Goal: Contribute content: Add original content to the website for others to see

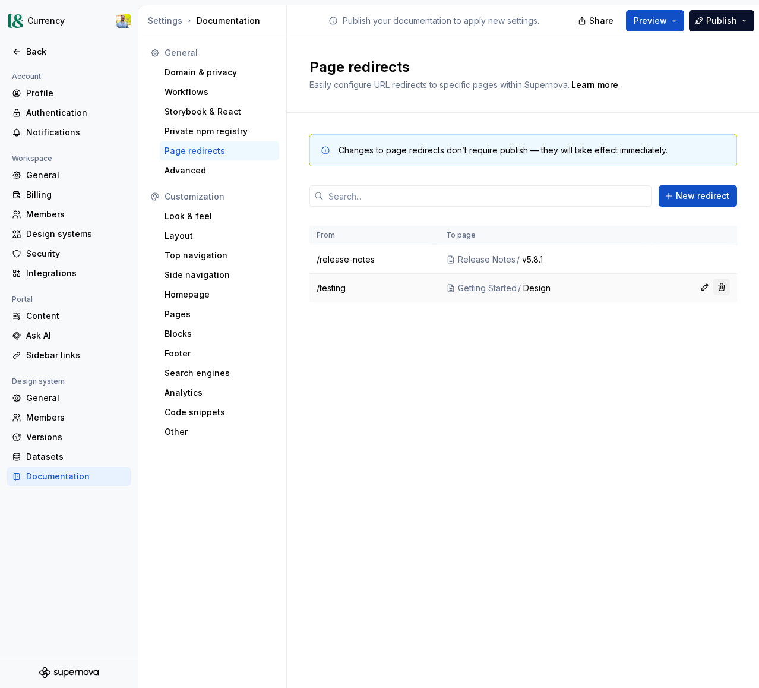
click at [723, 287] on button "button" at bounding box center [721, 286] width 17 height 17
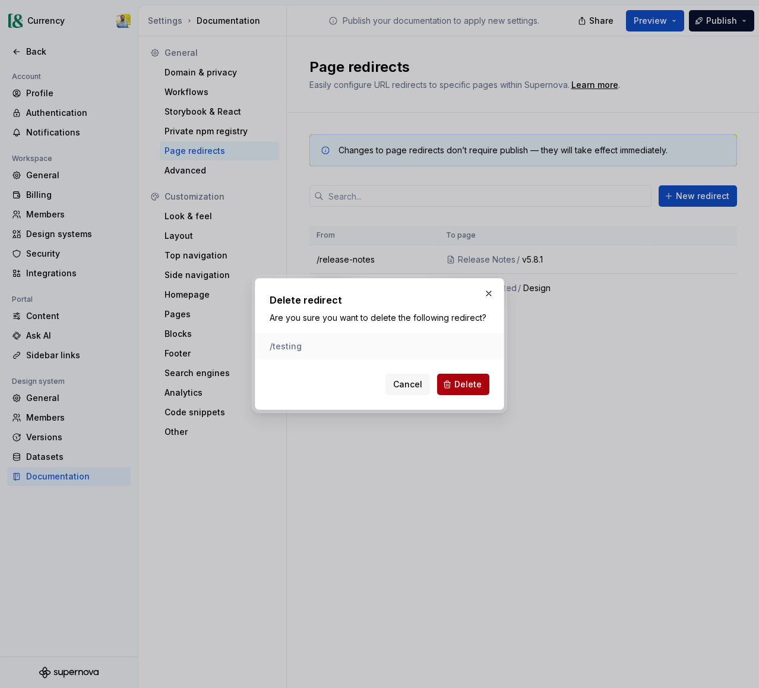
click at [461, 385] on span "Delete" at bounding box center [467, 384] width 27 height 12
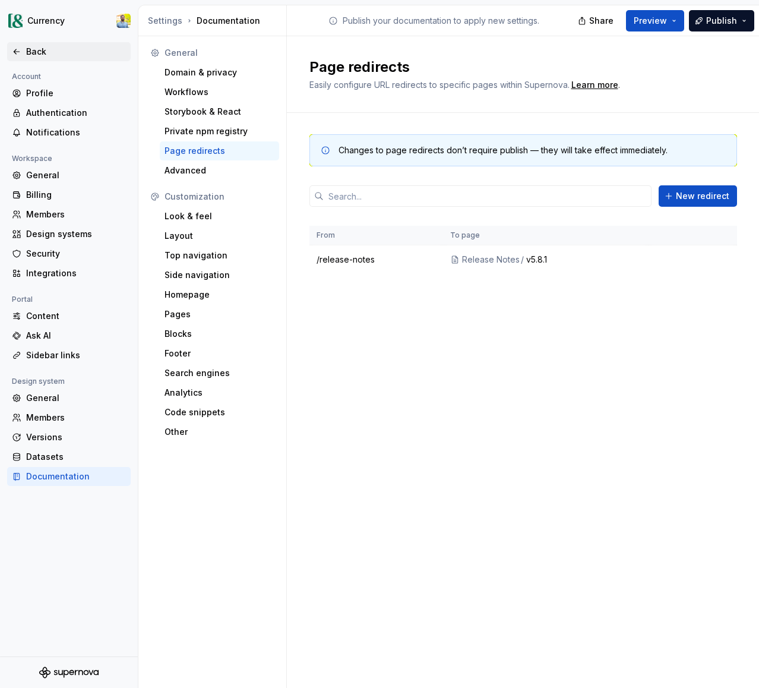
click at [31, 46] on div "Back" at bounding box center [76, 52] width 100 height 12
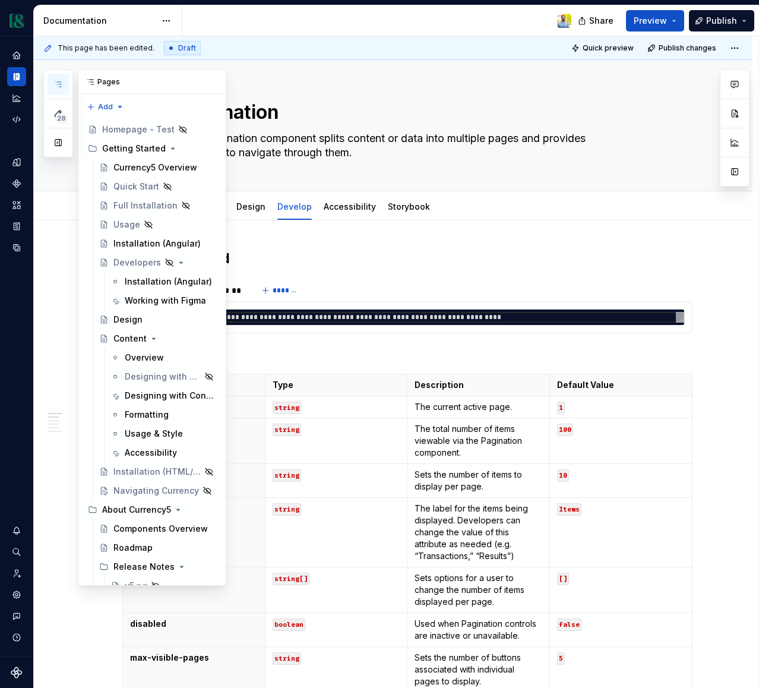
click at [53, 82] on icon "button" at bounding box center [58, 85] width 10 height 10
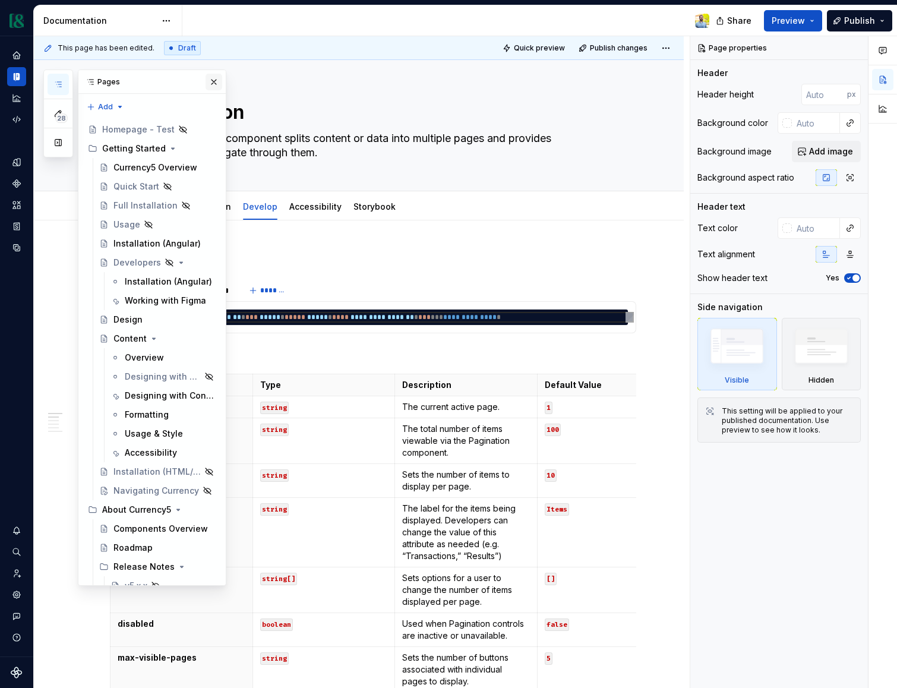
click at [213, 79] on button "button" at bounding box center [213, 82] width 17 height 17
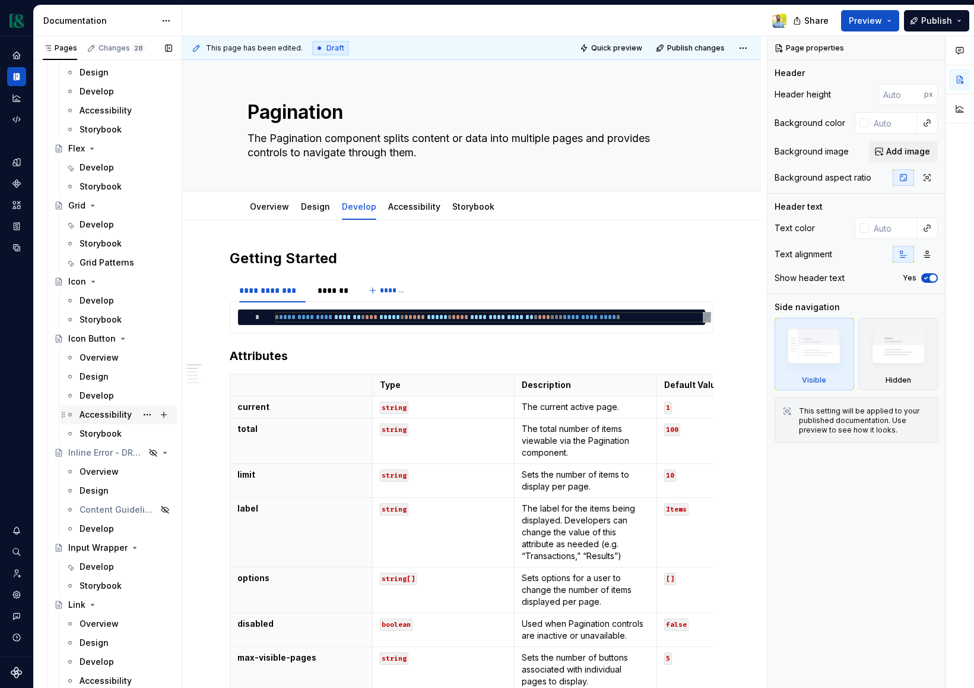
scroll to position [2914, 0]
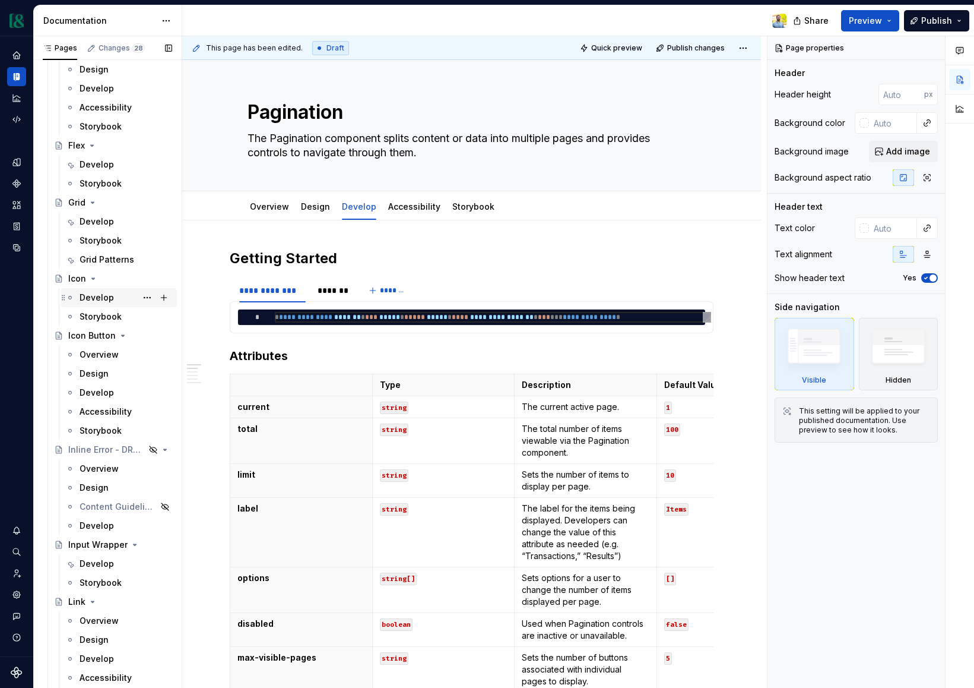
click at [103, 296] on div "Develop" at bounding box center [97, 298] width 34 height 12
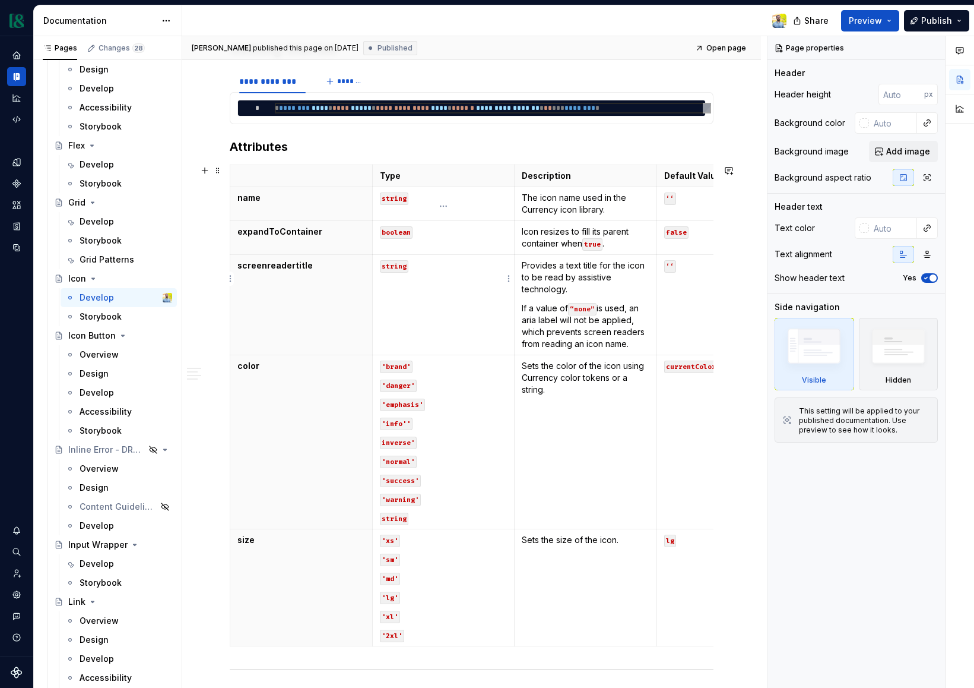
scroll to position [414, 0]
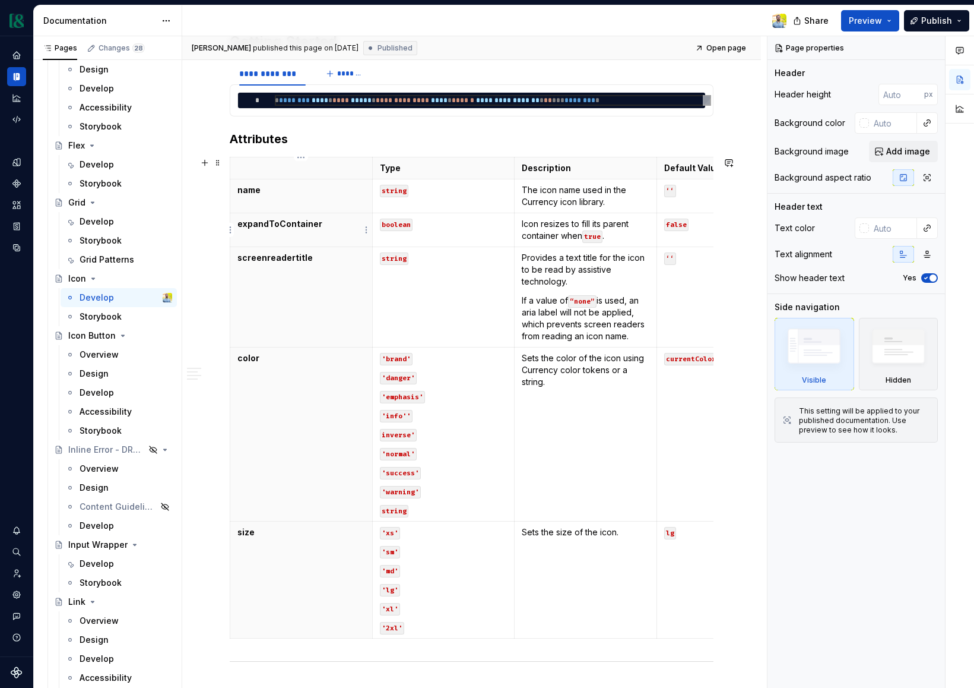
type textarea "*"
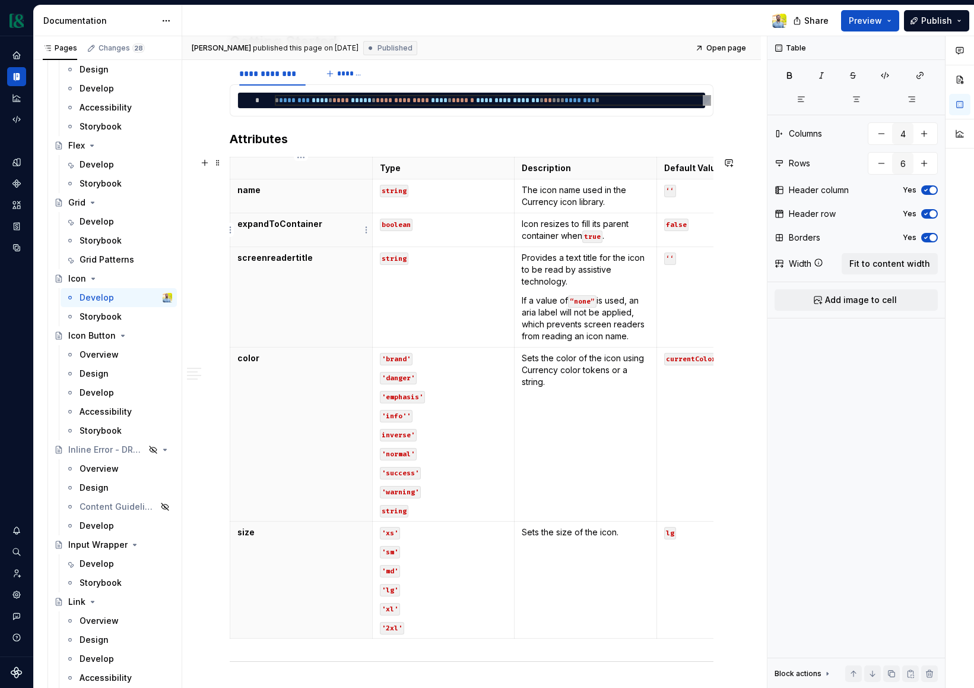
click at [315, 229] on p "expandToContainer" at bounding box center [302, 224] width 128 height 12
drag, startPoint x: 318, startPoint y: 223, endPoint x: 268, endPoint y: 223, distance: 50.5
click at [268, 223] on p "expandToContainer" at bounding box center [302, 224] width 128 height 12
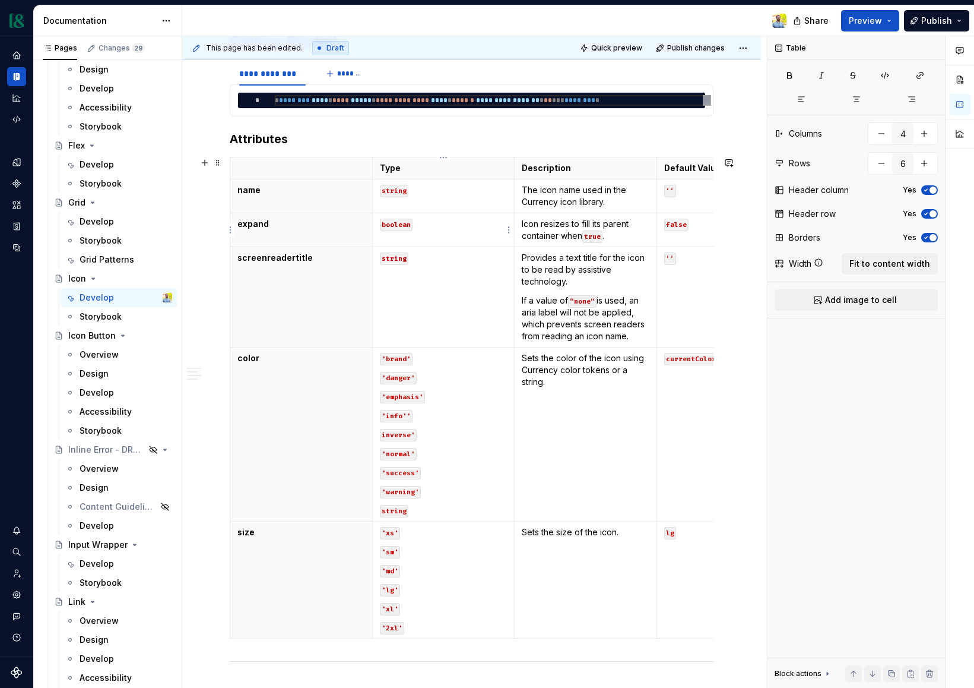
click at [449, 237] on td "boolean" at bounding box center [443, 230] width 143 height 34
click at [272, 224] on p "expand" at bounding box center [302, 224] width 128 height 12
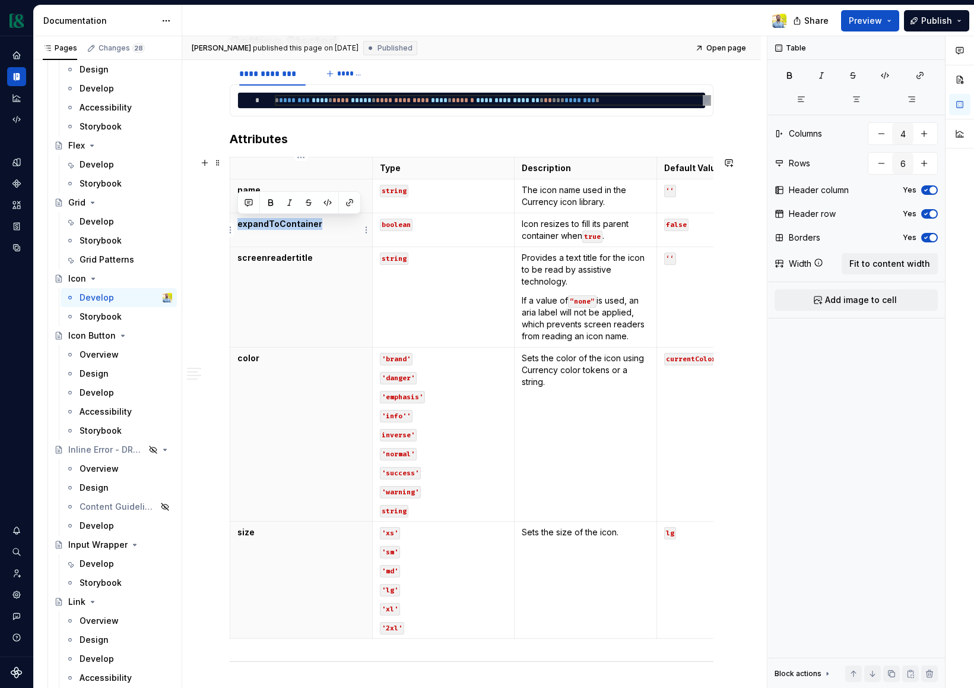
drag, startPoint x: 237, startPoint y: 222, endPoint x: 330, endPoint y: 227, distance: 92.8
click at [330, 227] on p "expandToContainer" at bounding box center [302, 224] width 128 height 12
click at [311, 204] on button "button" at bounding box center [308, 202] width 17 height 17
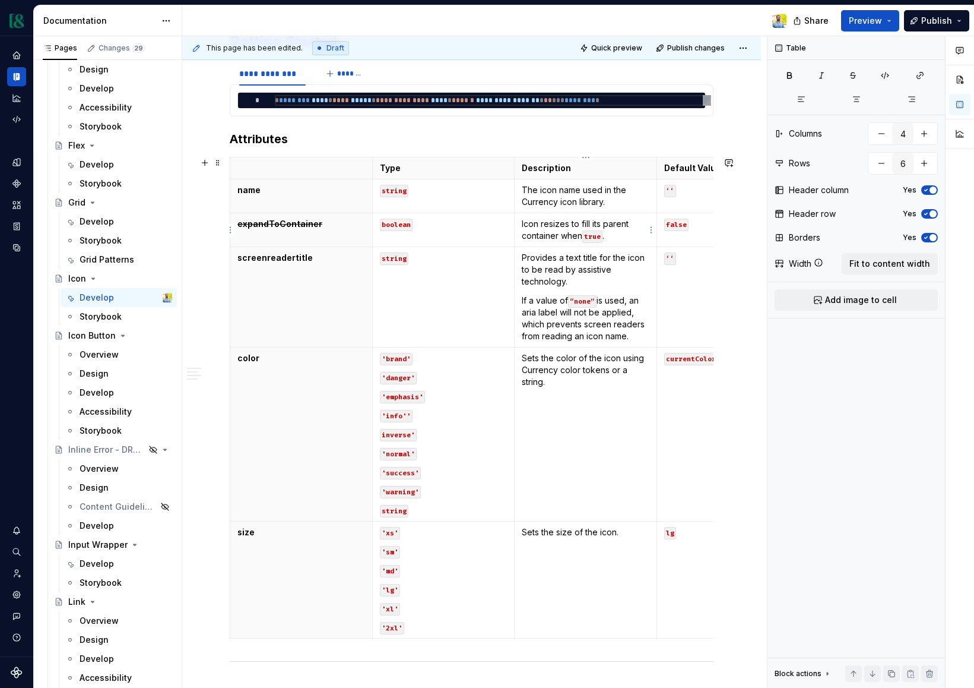
click at [533, 225] on p "Icon resizes to fill its parent container when true ." at bounding box center [586, 230] width 128 height 24
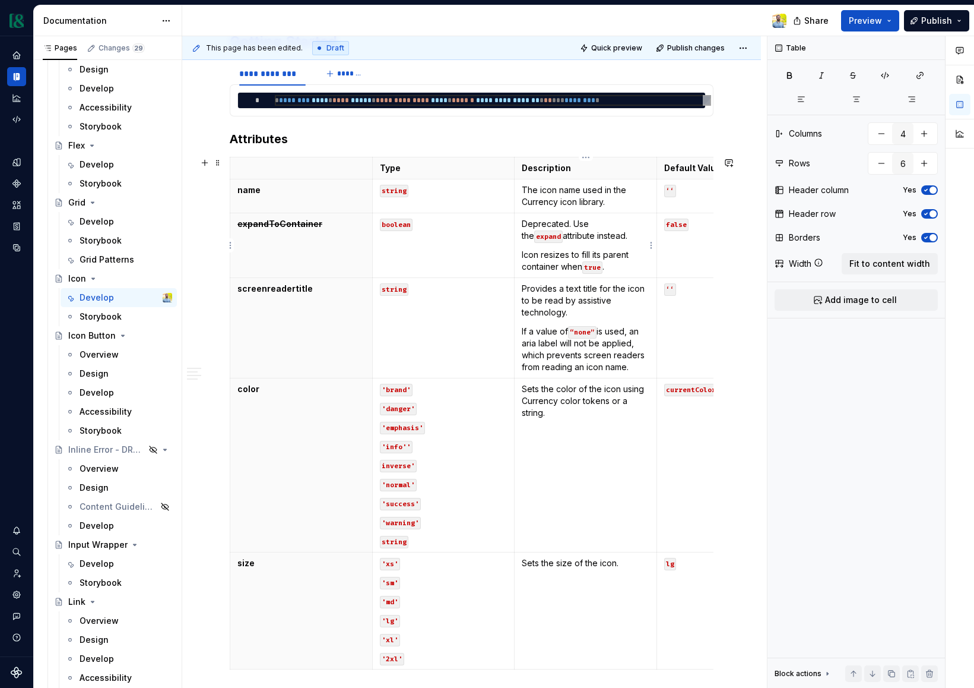
click at [539, 257] on p "Icon resizes to fill its parent container when true ." at bounding box center [586, 261] width 128 height 24
type textarea "*"
click at [230, 246] on html "Currency Dataset M&T Documentation Share Preview Publish Pages Changes 29 Add A…" at bounding box center [487, 344] width 974 height 688
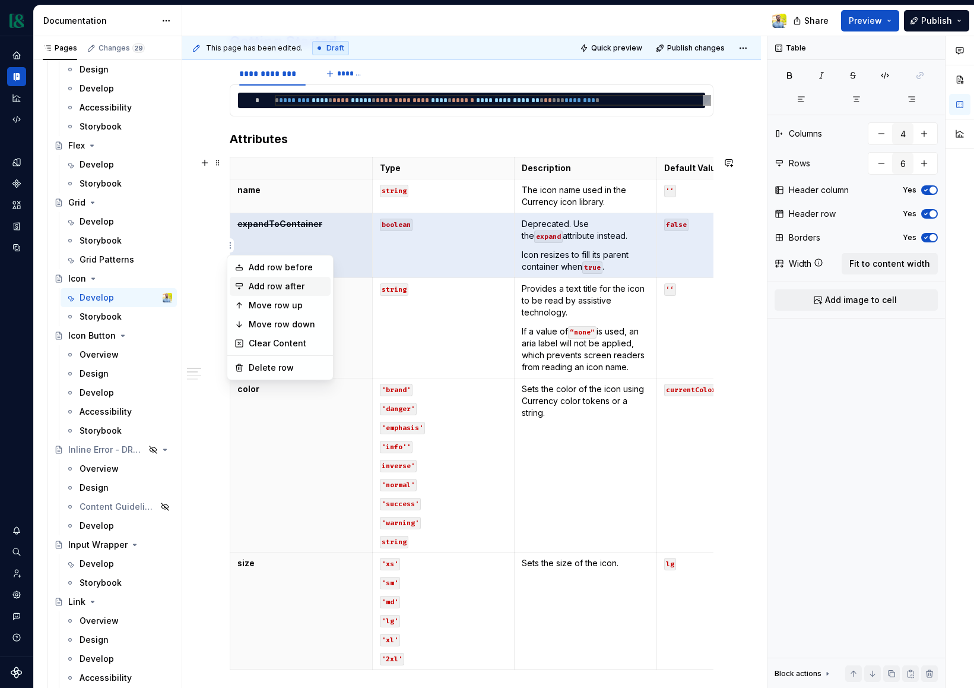
click at [278, 290] on div "Add row after" at bounding box center [287, 286] width 77 height 12
type input "7"
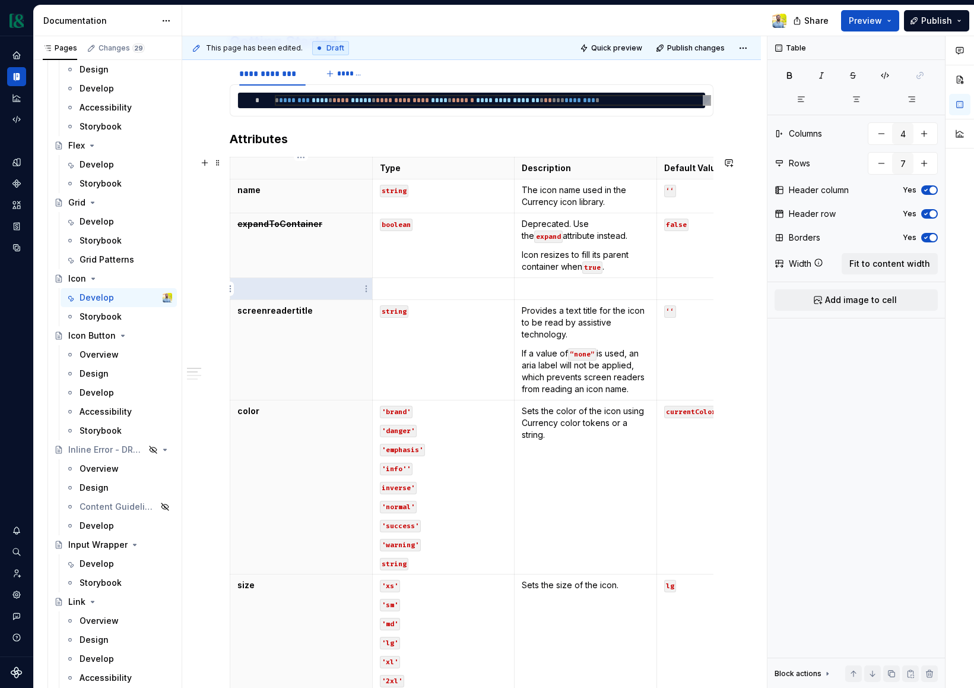
click at [280, 289] on p at bounding box center [302, 289] width 128 height 12
click at [555, 290] on p at bounding box center [586, 289] width 128 height 12
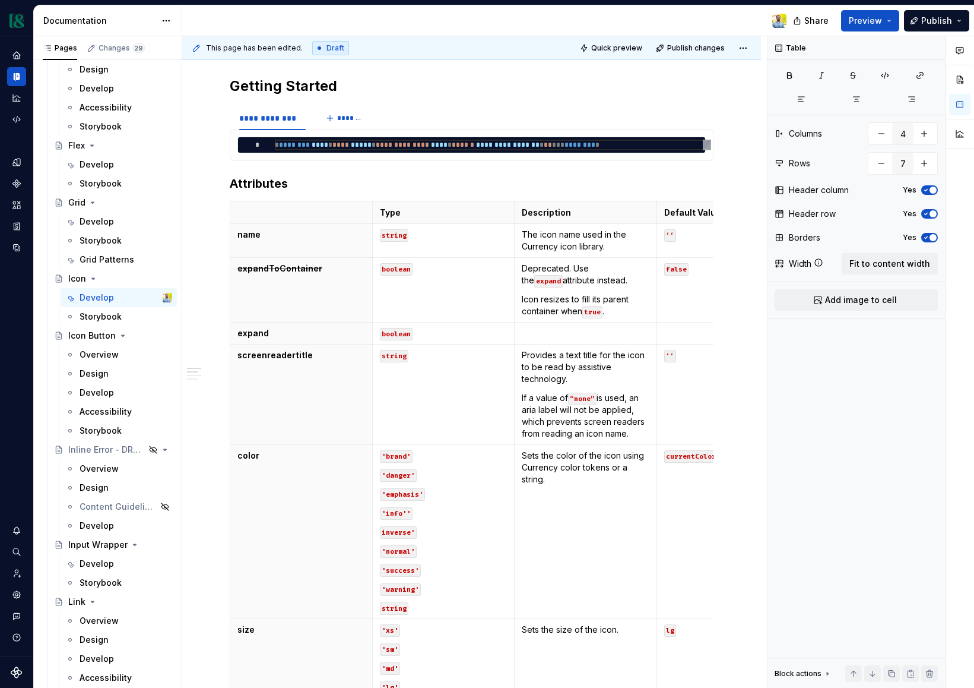
scroll to position [368, 0]
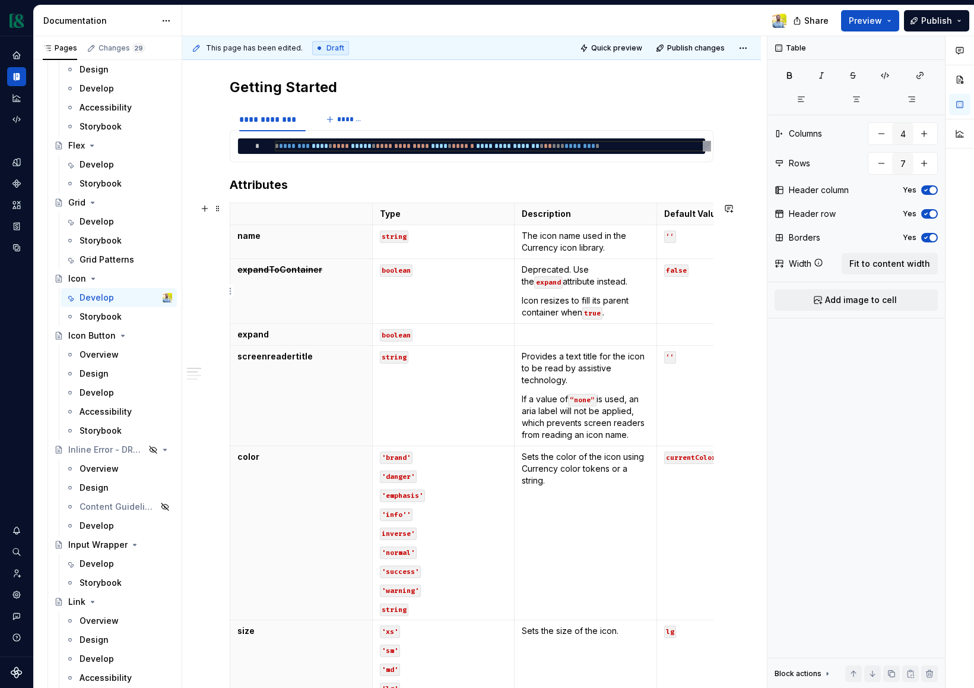
click at [673, 271] on code "false" at bounding box center [676, 270] width 24 height 12
copy code "false"
click at [682, 334] on p at bounding box center [728, 334] width 128 height 12
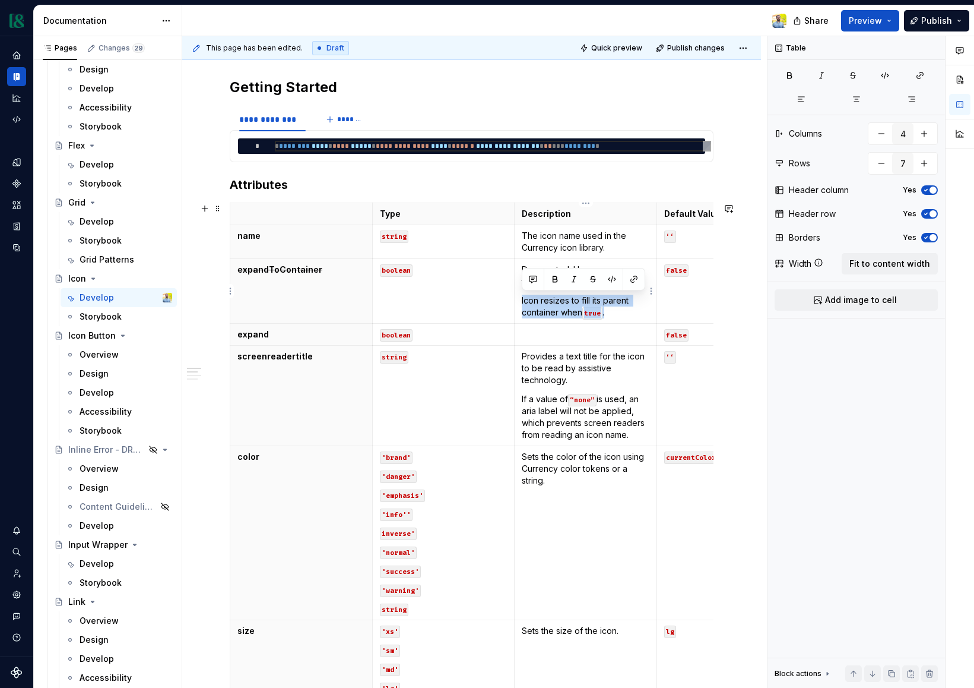
drag, startPoint x: 521, startPoint y: 299, endPoint x: 620, endPoint y: 315, distance: 99.9
click at [620, 315] on p "Icon resizes to fill its parent container when true ." at bounding box center [586, 307] width 128 height 24
copy p "Icon resizes to fill its parent container when true ."
click at [571, 333] on p at bounding box center [586, 334] width 128 height 12
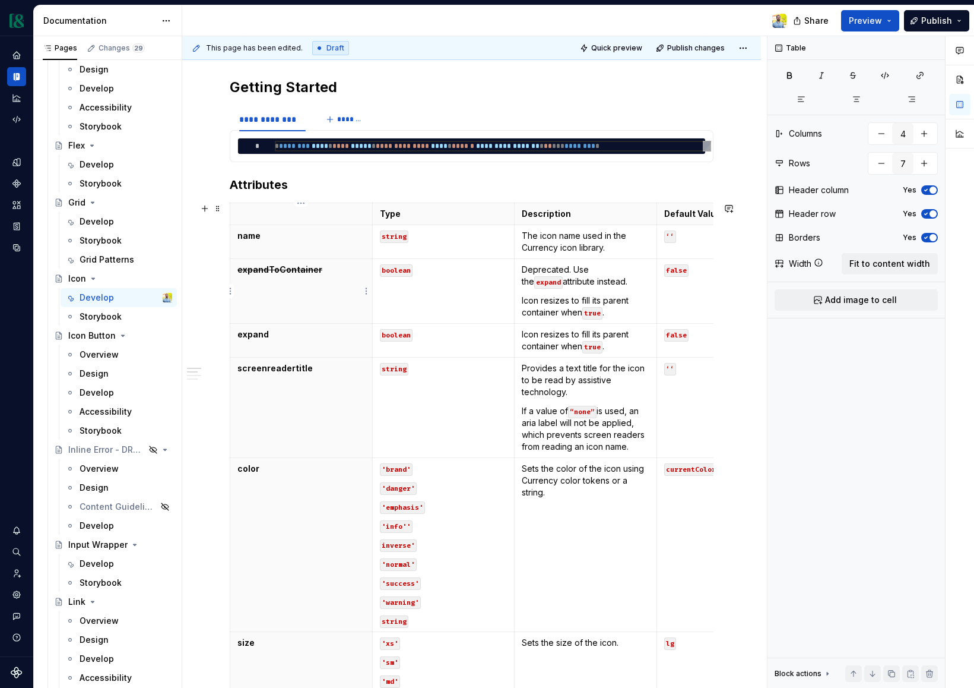
scroll to position [393, 0]
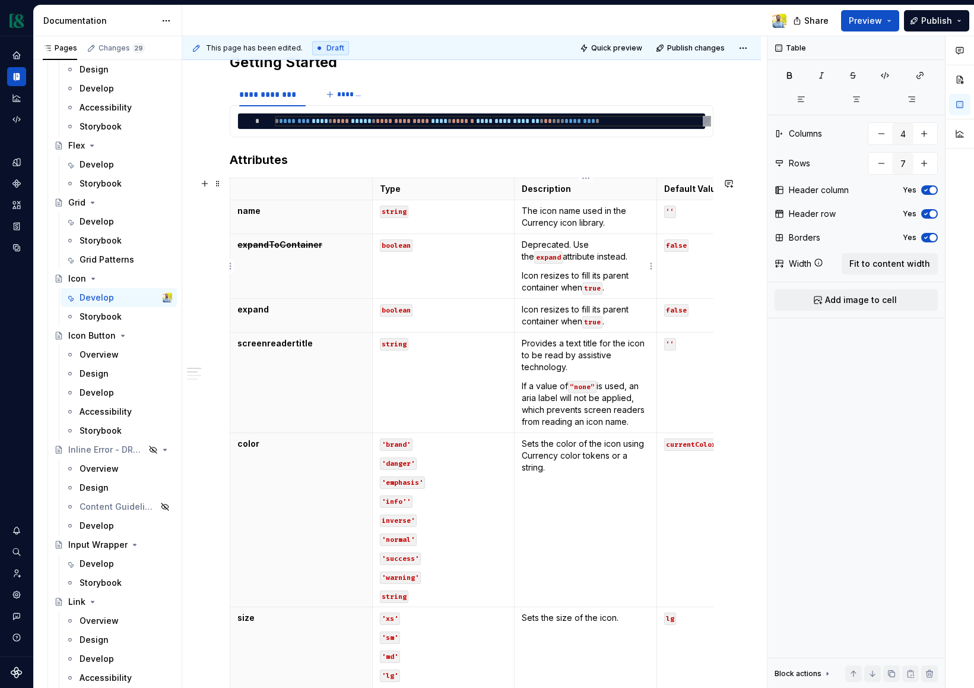
click at [529, 242] on p "Deprecated. Use the expand attribute instead." at bounding box center [586, 251] width 128 height 24
drag, startPoint x: 520, startPoint y: 243, endPoint x: 569, endPoint y: 240, distance: 48.7
click at [569, 240] on td "Deprecated. Use the expand attribute instead. Icon resizes to fill its parent c…" at bounding box center [586, 266] width 143 height 65
click at [558, 222] on button "button" at bounding box center [555, 223] width 17 height 17
click at [561, 277] on p "Icon resizes to fill its parent container when true ." at bounding box center [586, 282] width 128 height 24
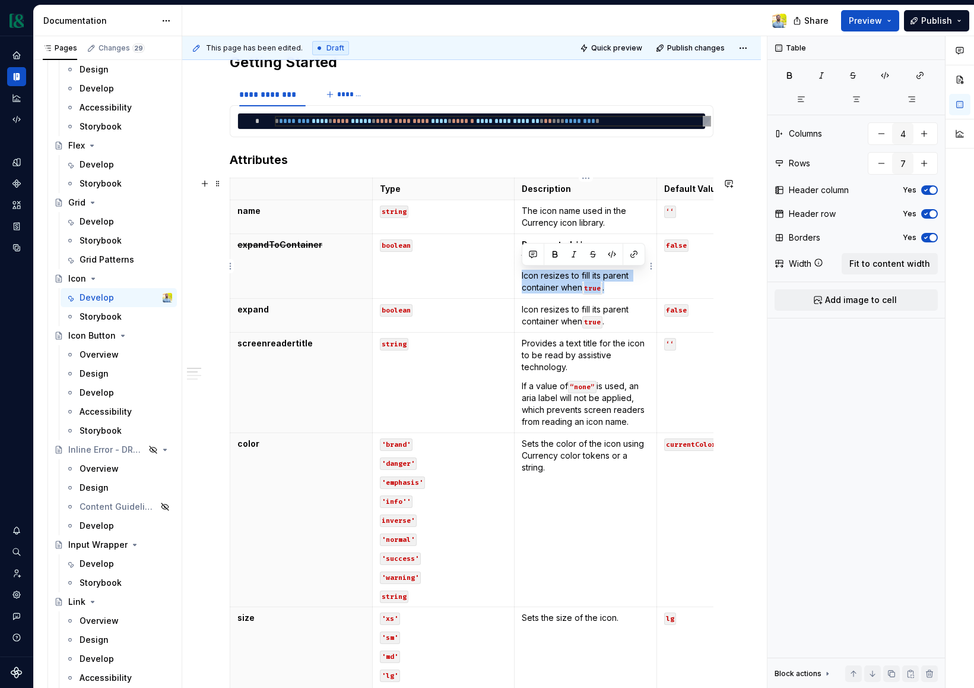
drag, startPoint x: 625, startPoint y: 290, endPoint x: 564, endPoint y: 268, distance: 65.0
click at [564, 268] on td "Deprecated . Use the expand attribute instead. Icon resizes to fill its parent …" at bounding box center [586, 266] width 143 height 65
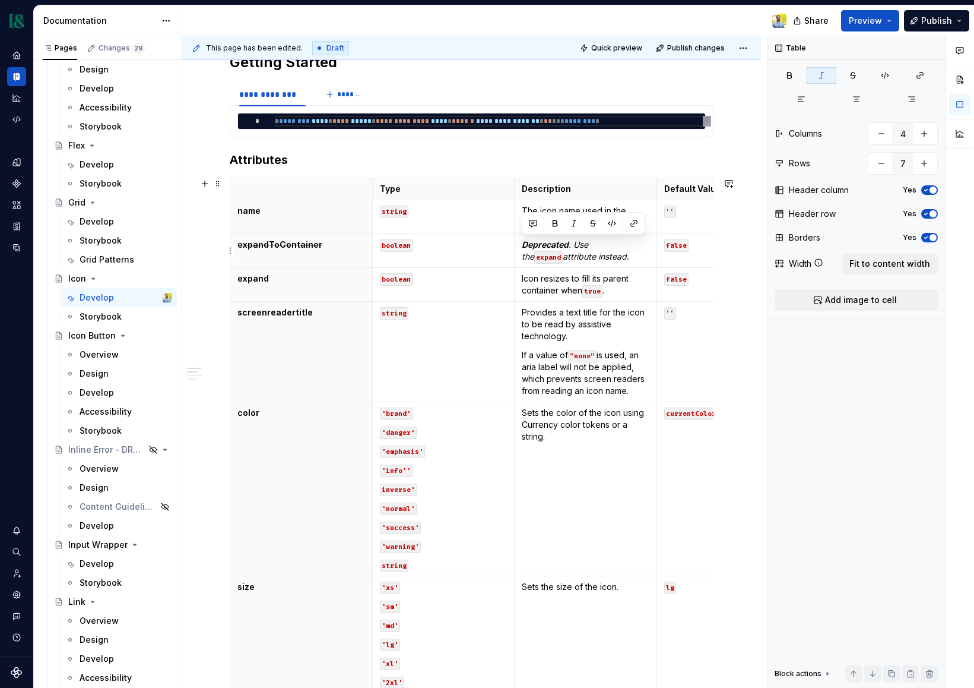
click at [700, 251] on td "false" at bounding box center [728, 251] width 143 height 34
click at [547, 276] on p "Icon resizes to fill its parent container when true ." at bounding box center [586, 285] width 128 height 24
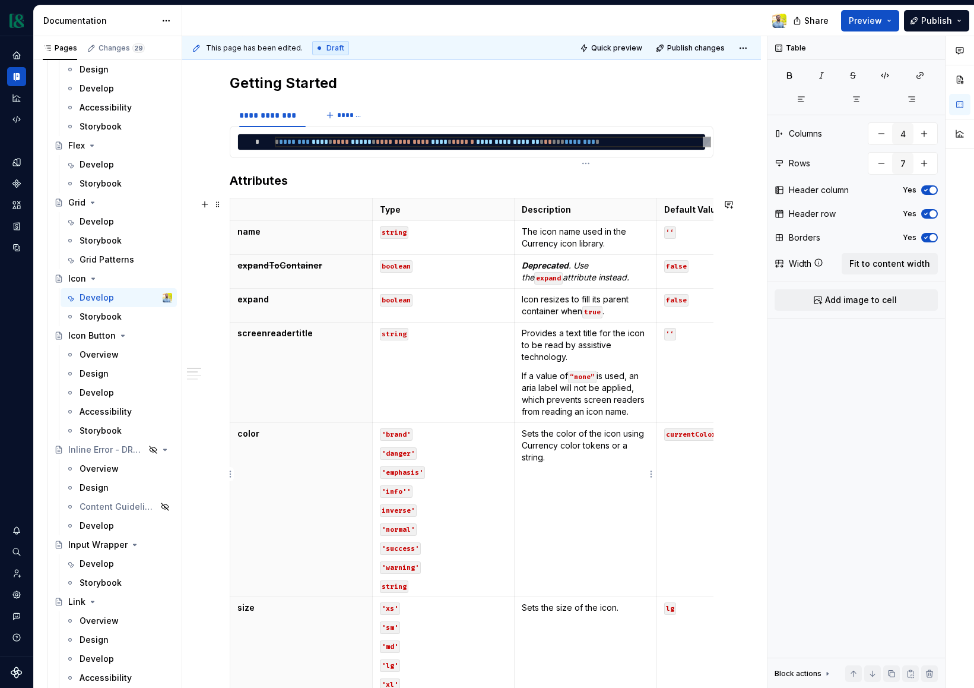
scroll to position [364, 0]
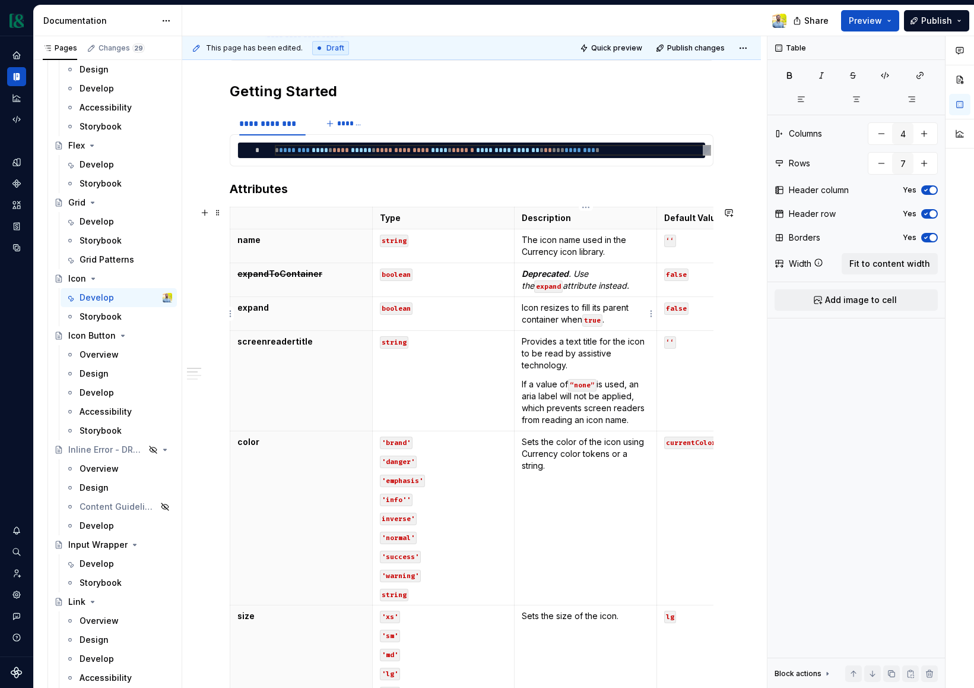
click at [632, 322] on p "Icon resizes to fill its parent container when true ." at bounding box center [586, 314] width 128 height 24
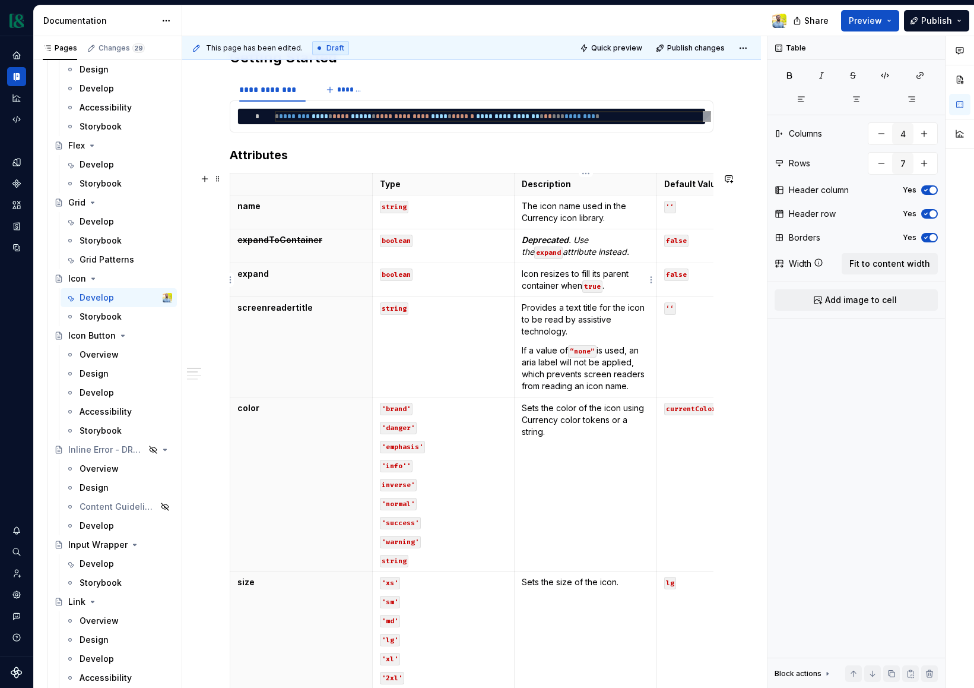
click at [585, 284] on code "true" at bounding box center [592, 286] width 20 height 12
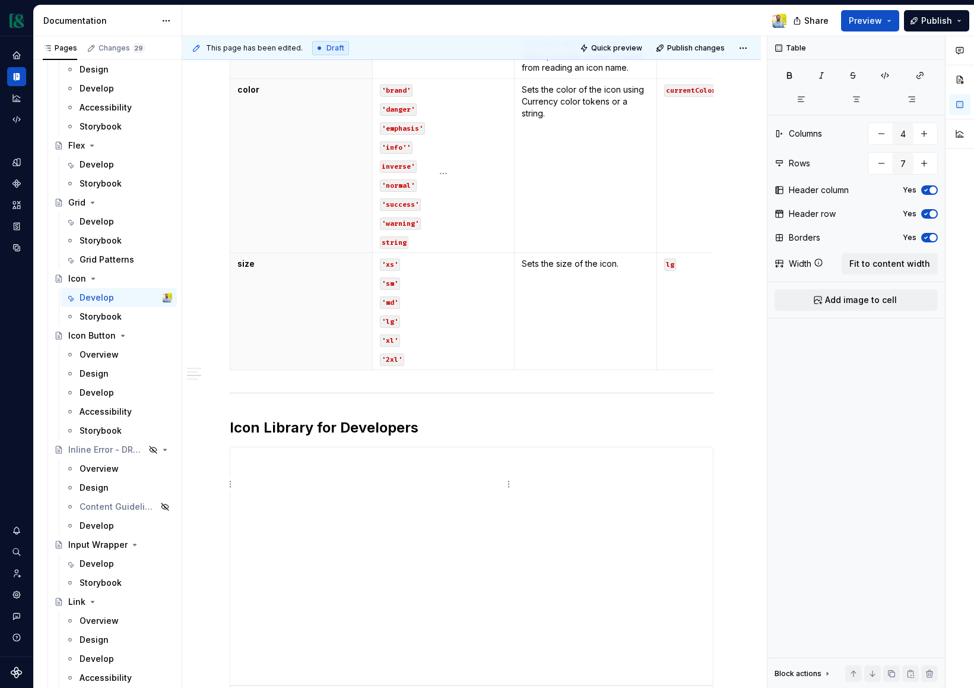
scroll to position [735, 0]
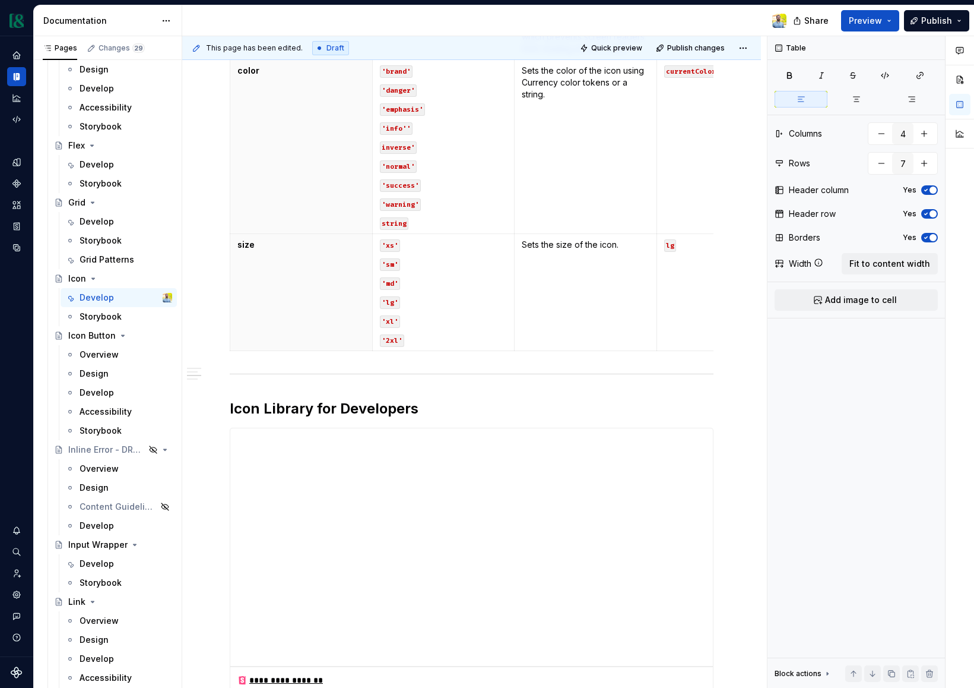
click at [271, 355] on div "Type Description Default Value name string The icon name used in the Currency i…" at bounding box center [472, 96] width 484 height 520
click at [254, 359] on div "**********" at bounding box center [472, 192] width 484 height 1356
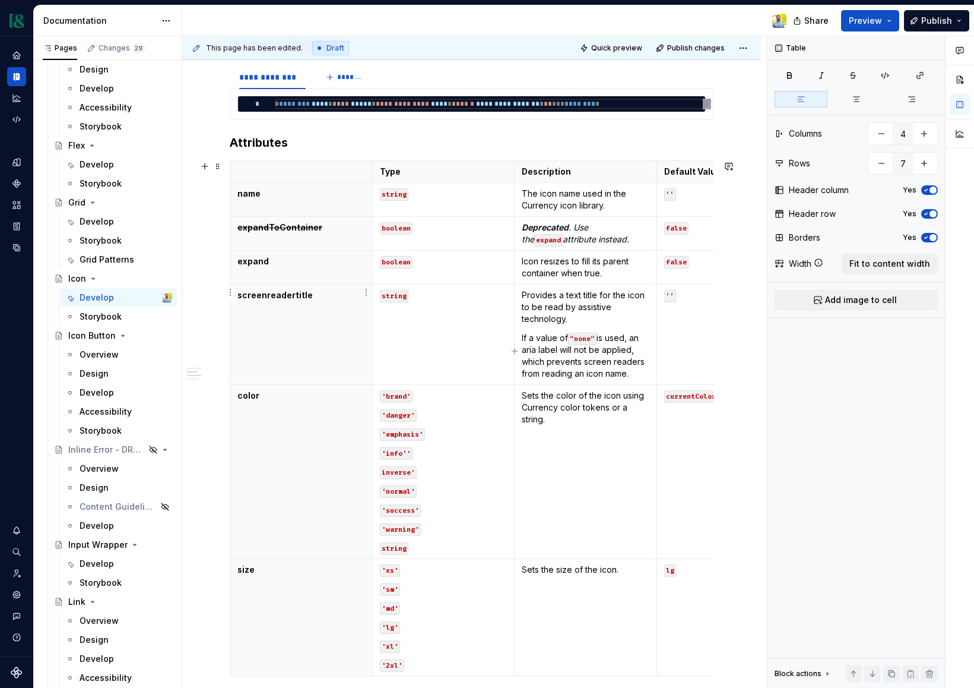
scroll to position [329, 0]
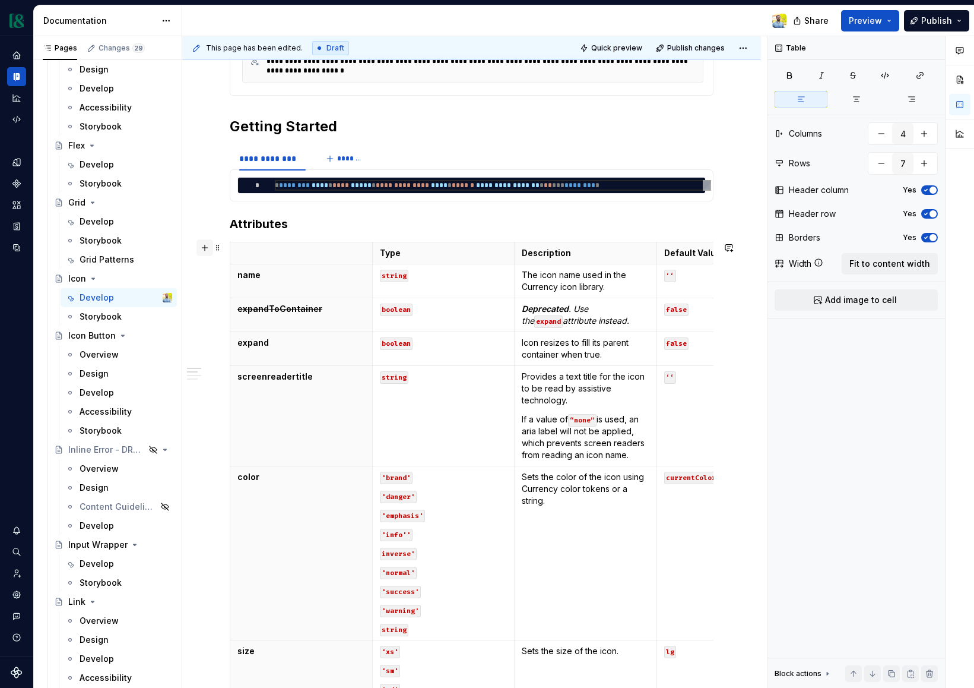
click at [203, 245] on button "button" at bounding box center [205, 247] width 17 height 17
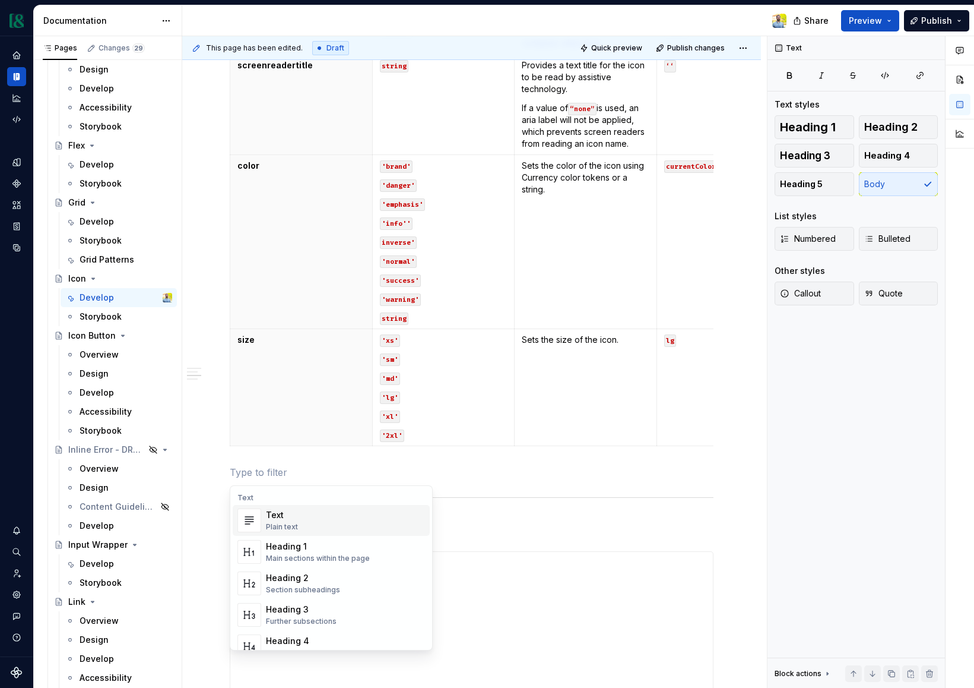
scroll to position [645, 0]
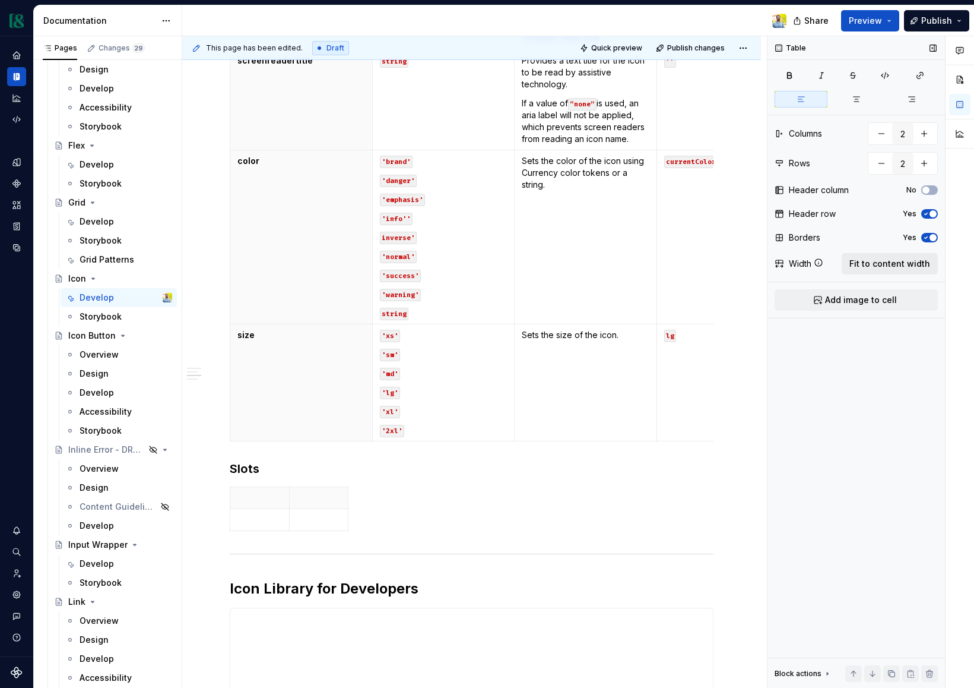
click at [879, 261] on span "Fit to content width" at bounding box center [890, 264] width 81 height 12
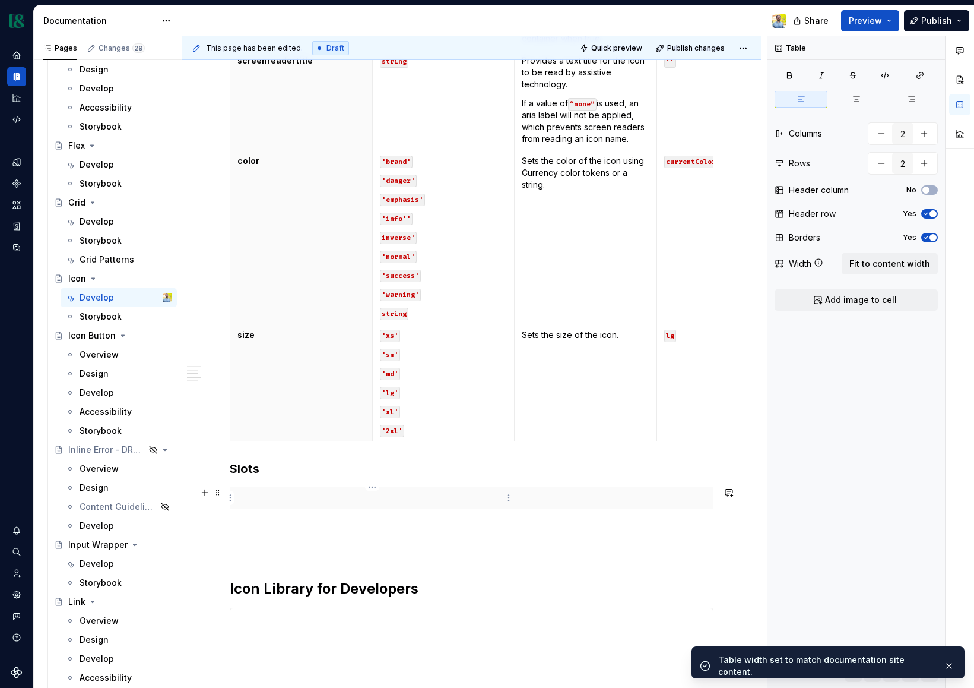
click at [444, 493] on p at bounding box center [373, 498] width 270 height 12
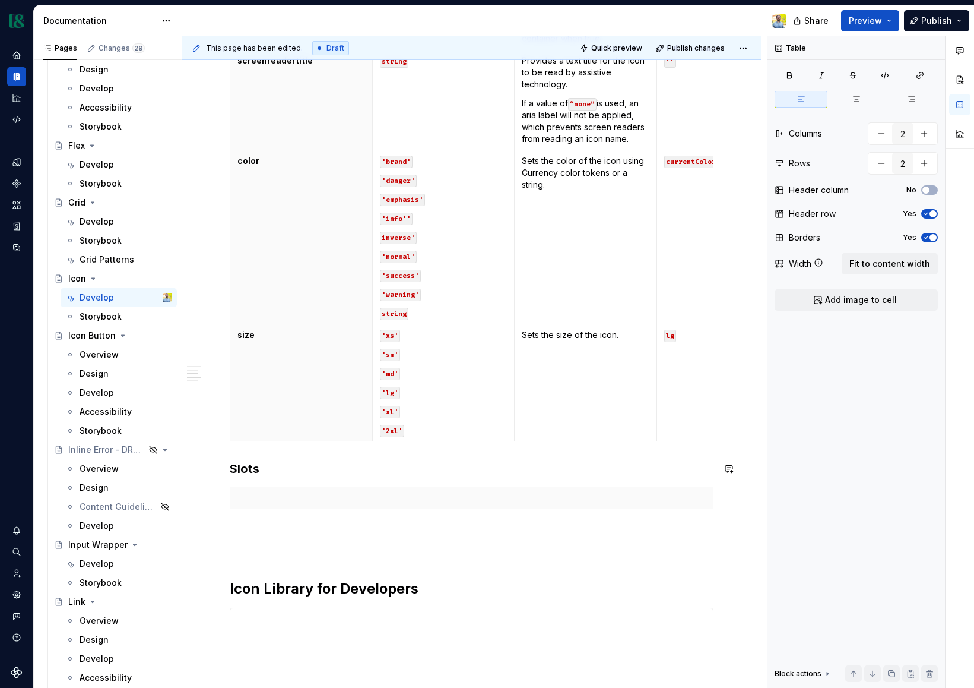
type textarea "*"
click at [934, 188] on button "No" at bounding box center [930, 190] width 17 height 10
click at [300, 518] on p at bounding box center [373, 520] width 270 height 12
click at [543, 495] on p at bounding box center [577, 498] width 270 height 12
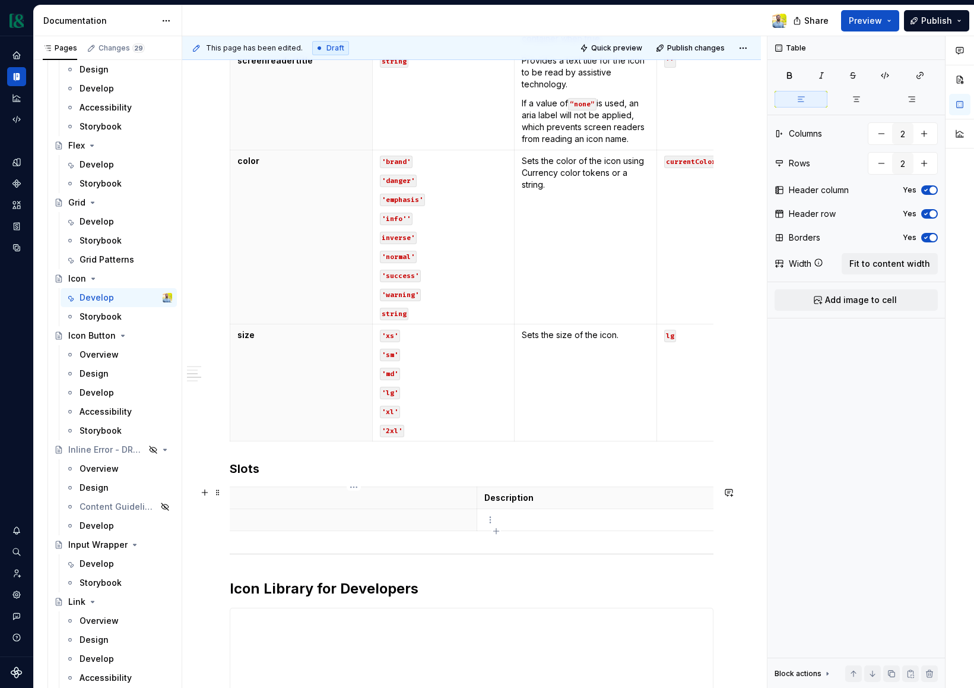
scroll to position [0, 0]
click at [372, 512] on th at bounding box center [372, 520] width 285 height 22
click at [545, 522] on p at bounding box center [658, 520] width 270 height 12
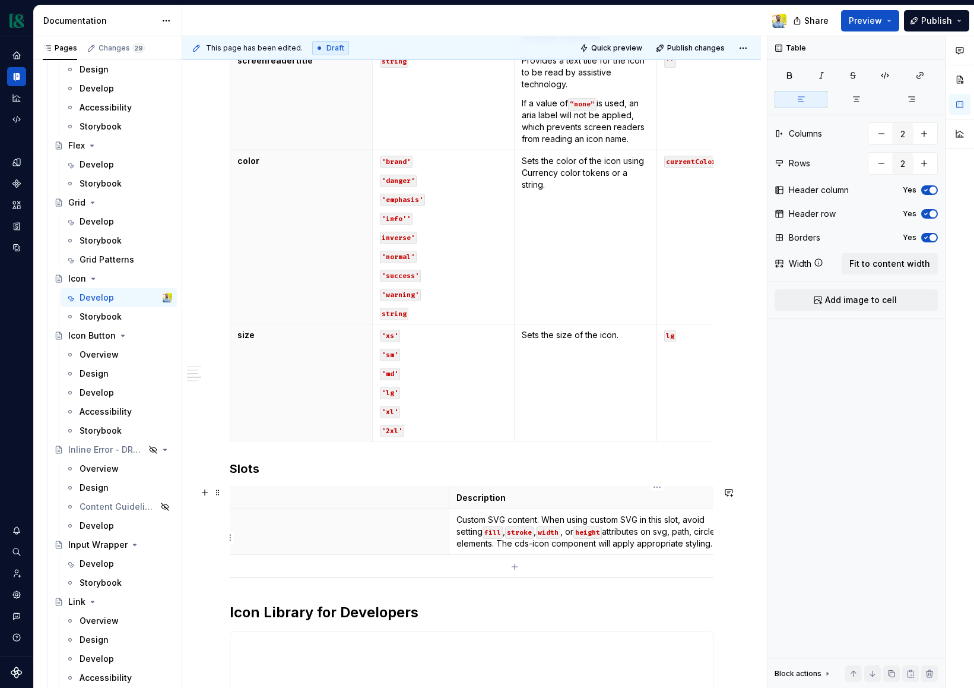
scroll to position [0, 80]
click at [438, 518] on td "Custom SVG content. When using custom SVG in this slot, avoid setting fill , st…" at bounding box center [577, 532] width 285 height 46
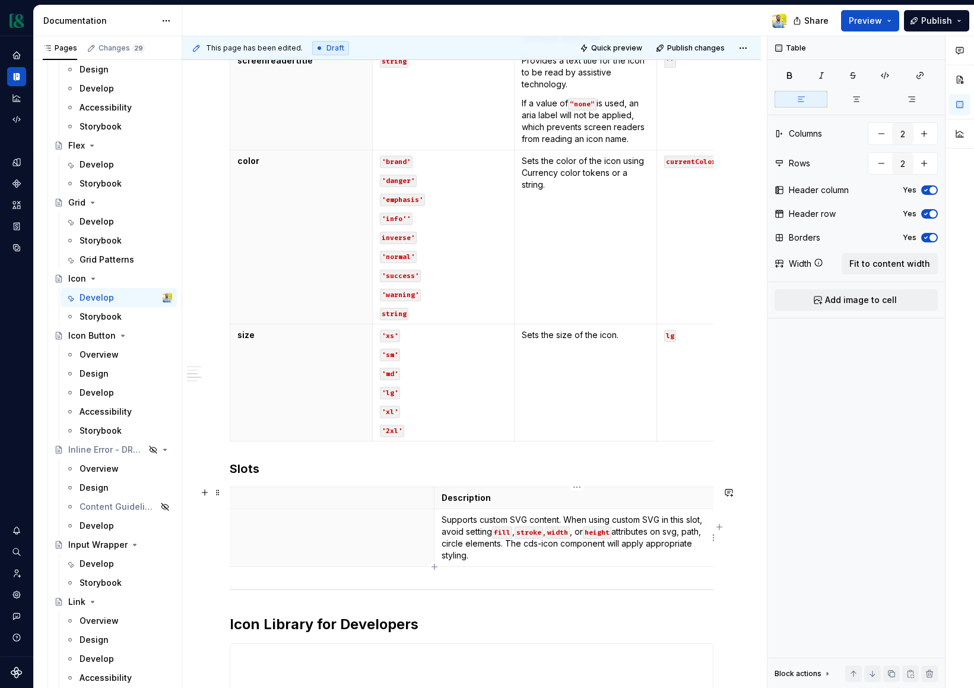
click at [560, 520] on p "Supports custom SVG content. When using custom SVG in this slot, avoid setting …" at bounding box center [577, 538] width 270 height 48
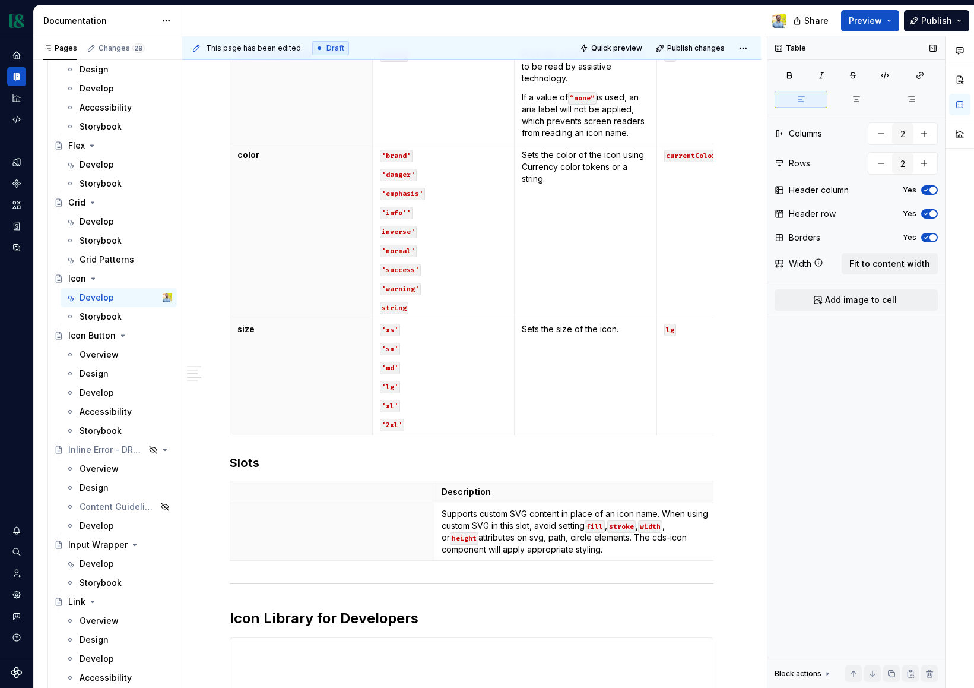
scroll to position [664, 0]
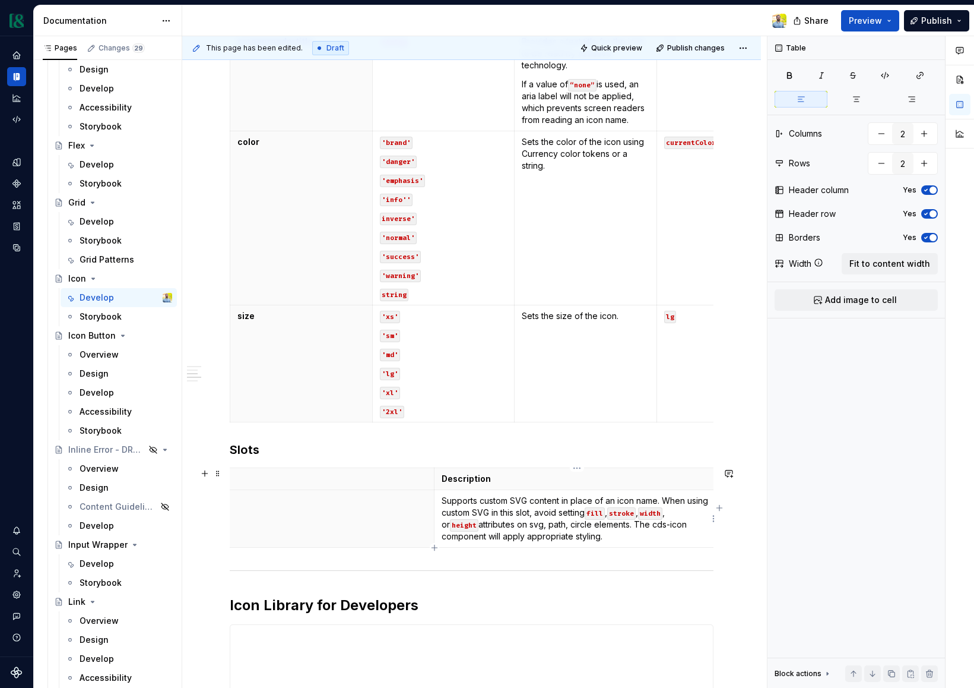
click at [584, 515] on p "Supports custom SVG content in place of an icon name. When using custom SVG in …" at bounding box center [577, 519] width 270 height 48
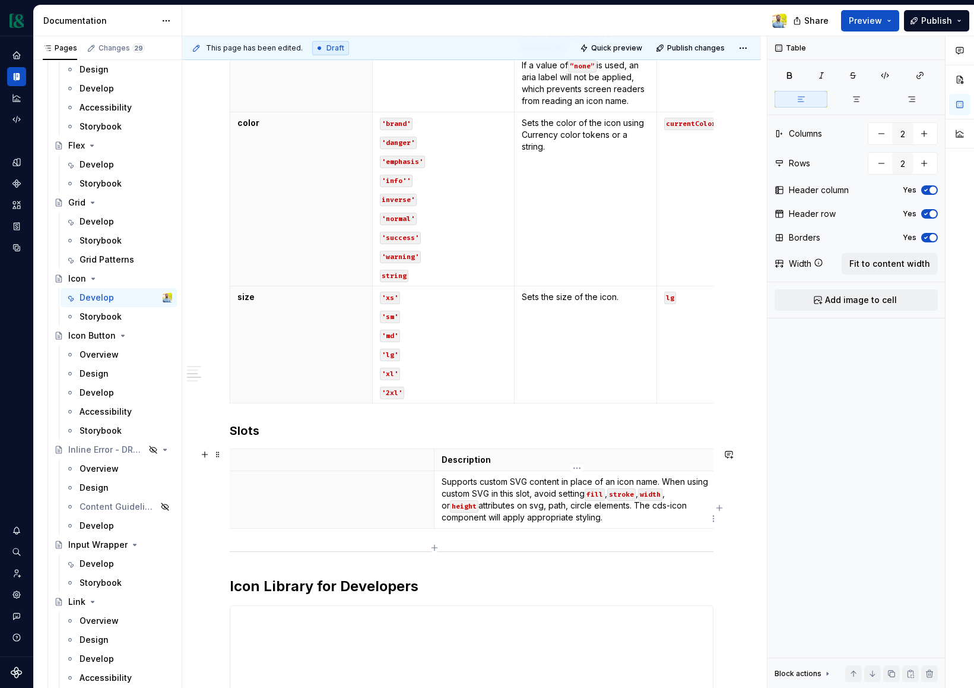
scroll to position [686, 0]
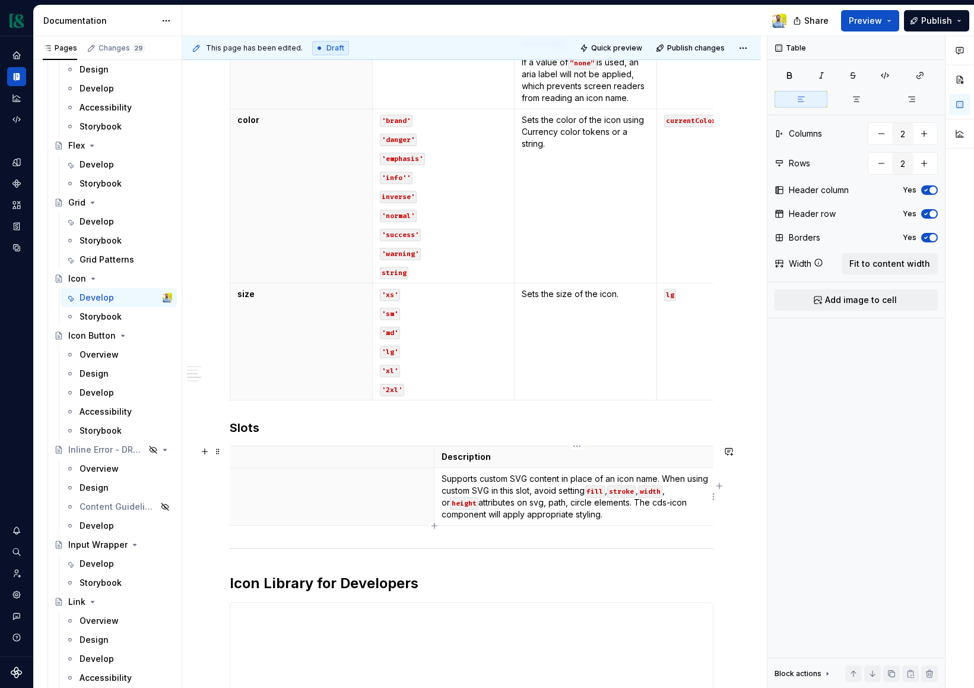
click at [619, 520] on td "Supports custom SVG content in place of an icon name. When using custom SVG in …" at bounding box center [577, 497] width 285 height 58
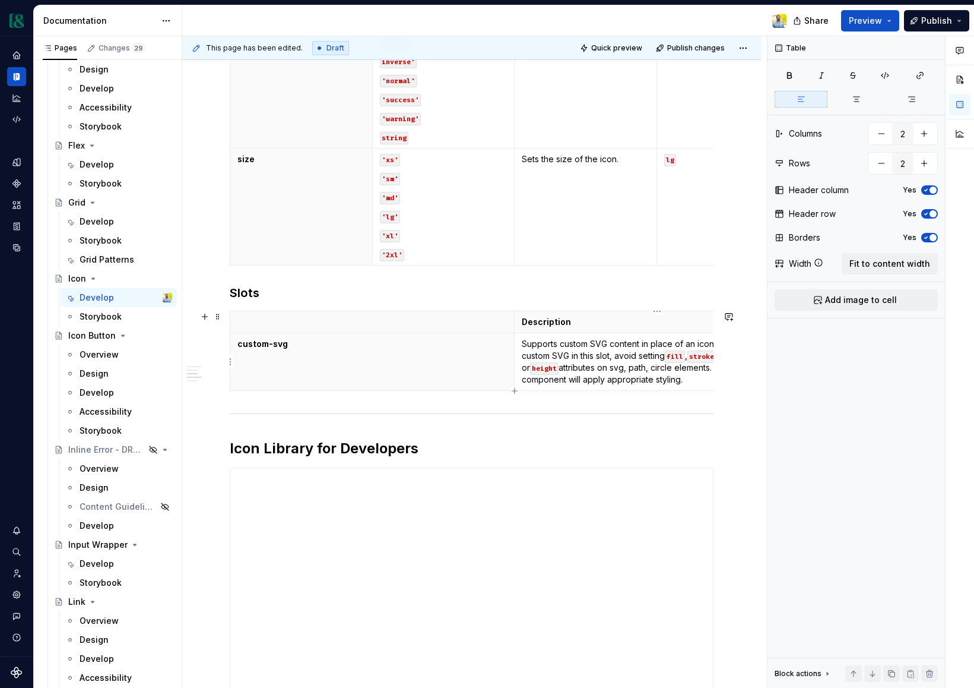
scroll to position [0, 80]
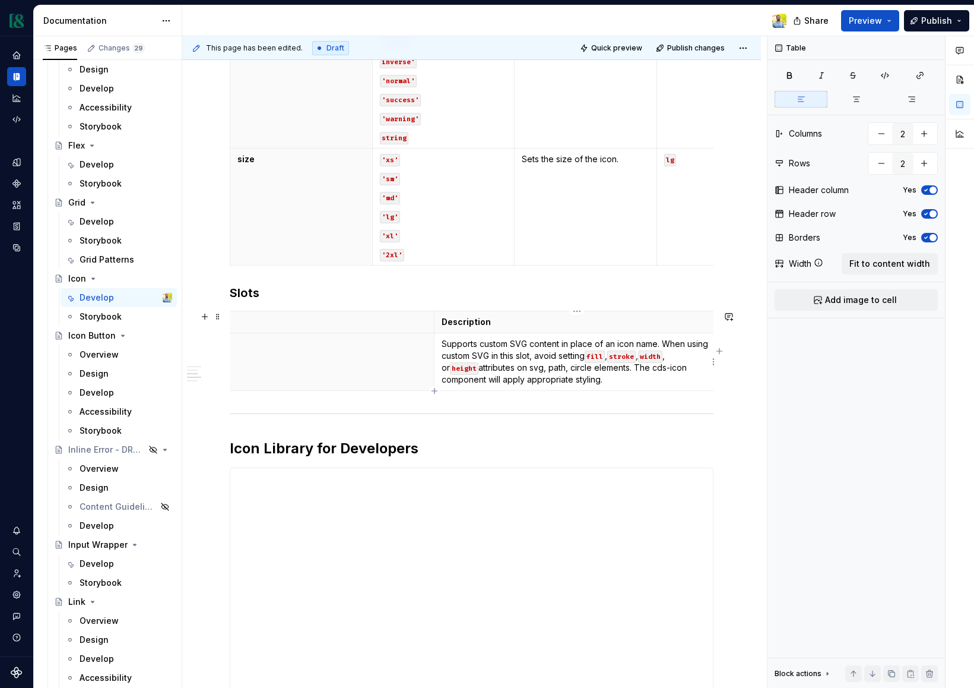
click at [563, 342] on p "Supports custom SVG content in place of an icon name. When using custom SVG in …" at bounding box center [577, 362] width 270 height 48
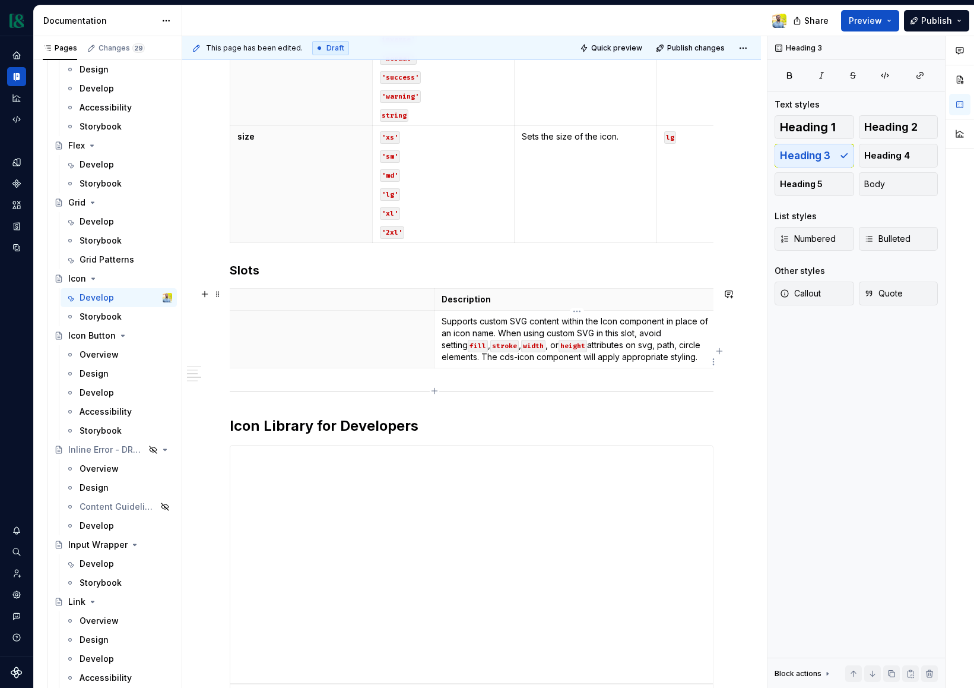
scroll to position [847, 0]
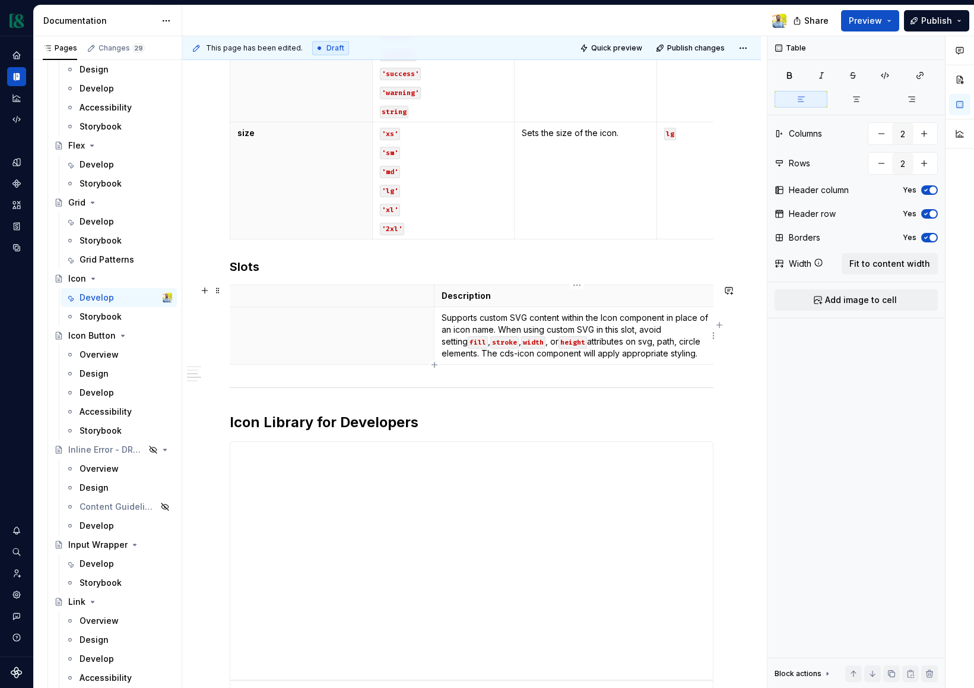
click at [608, 321] on p "Supports custom SVG content within the Icon component in place of an icon name.…" at bounding box center [577, 336] width 270 height 48
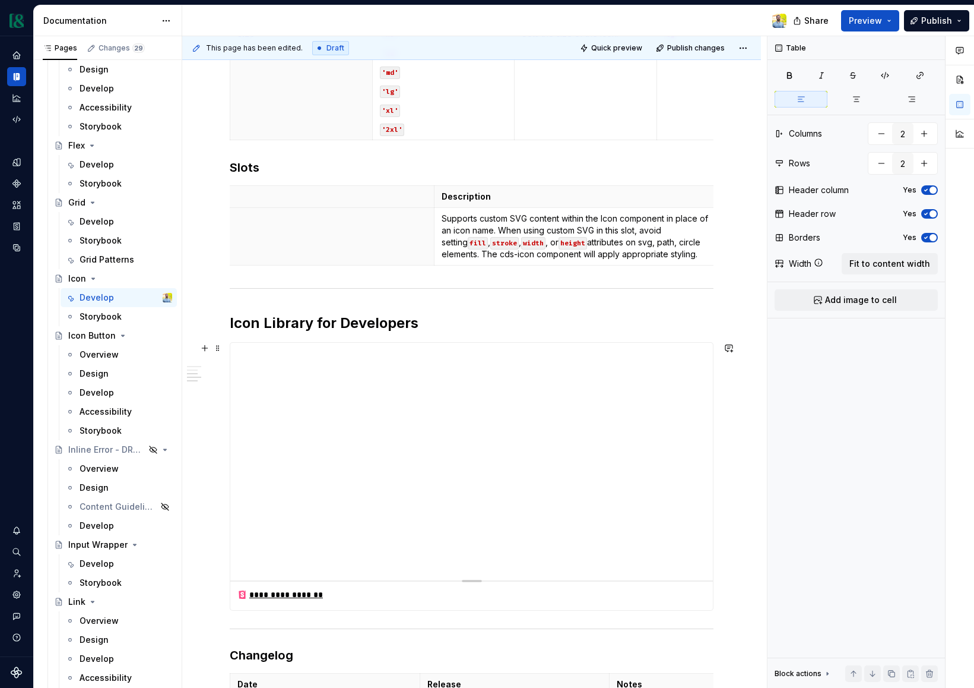
scroll to position [1262, 0]
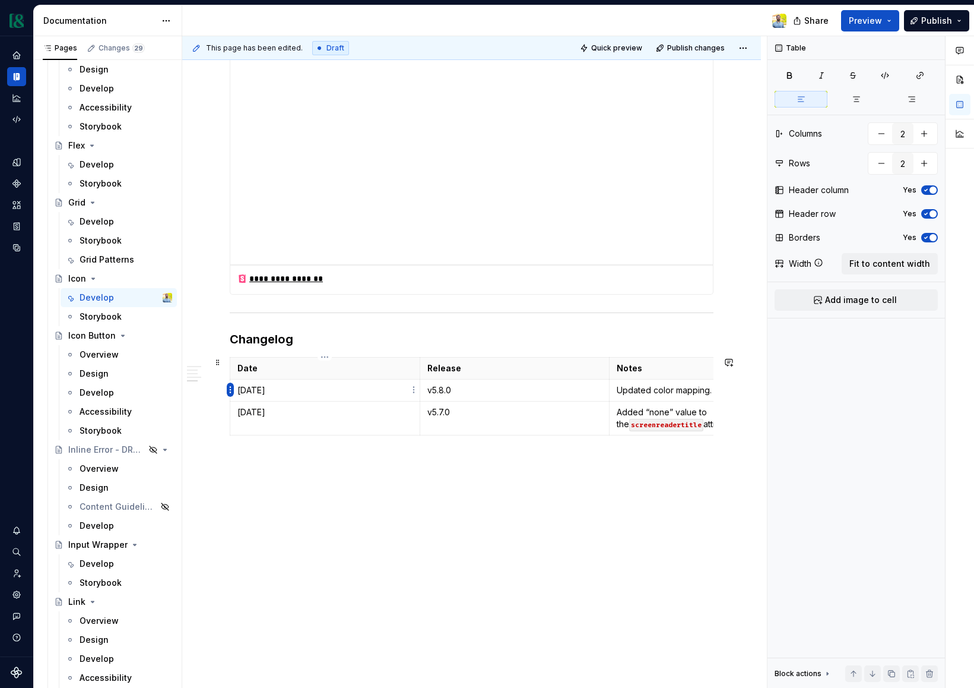
click at [230, 388] on html "Currency Dataset M&T Documentation Share Preview Publish Pages Changes 29 Add A…" at bounding box center [487, 344] width 974 height 688
type input "3"
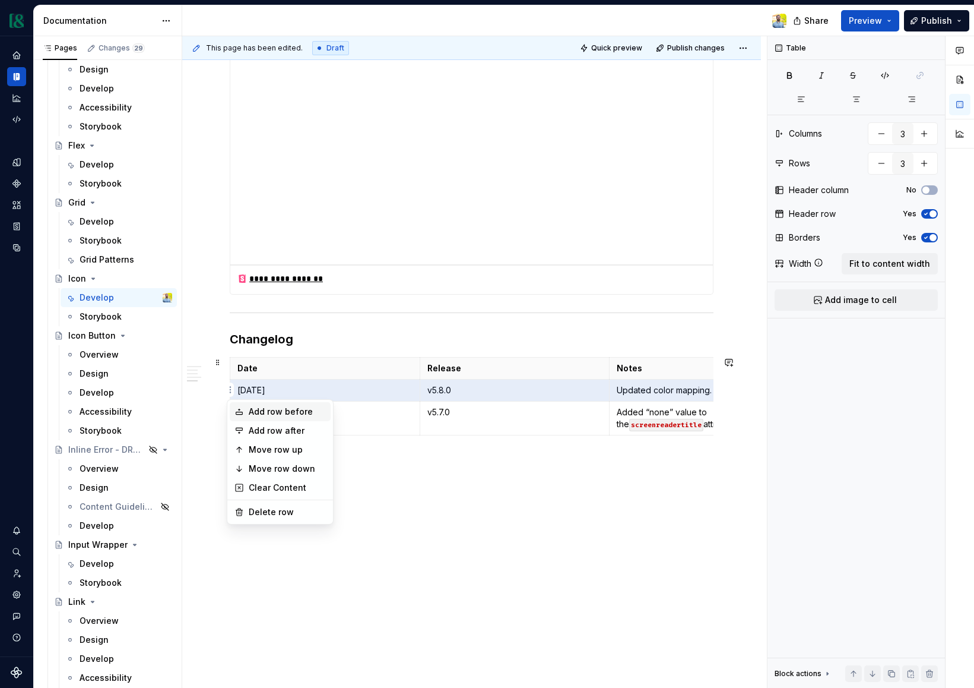
click at [297, 412] on div "Add row before" at bounding box center [287, 412] width 77 height 12
type input "4"
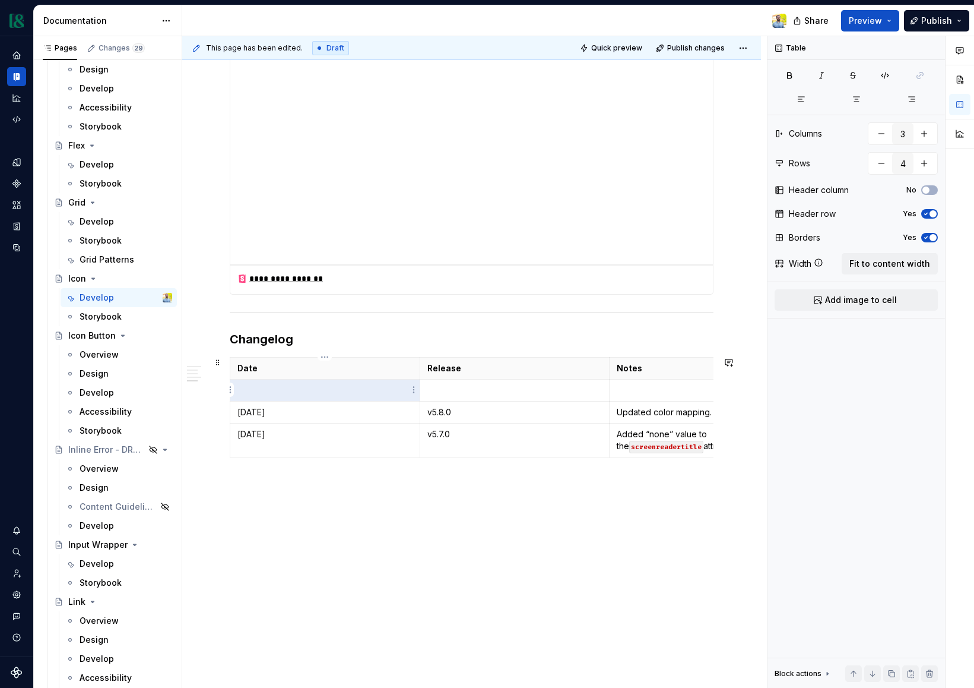
click at [282, 388] on p at bounding box center [325, 390] width 175 height 12
type textarea "*"
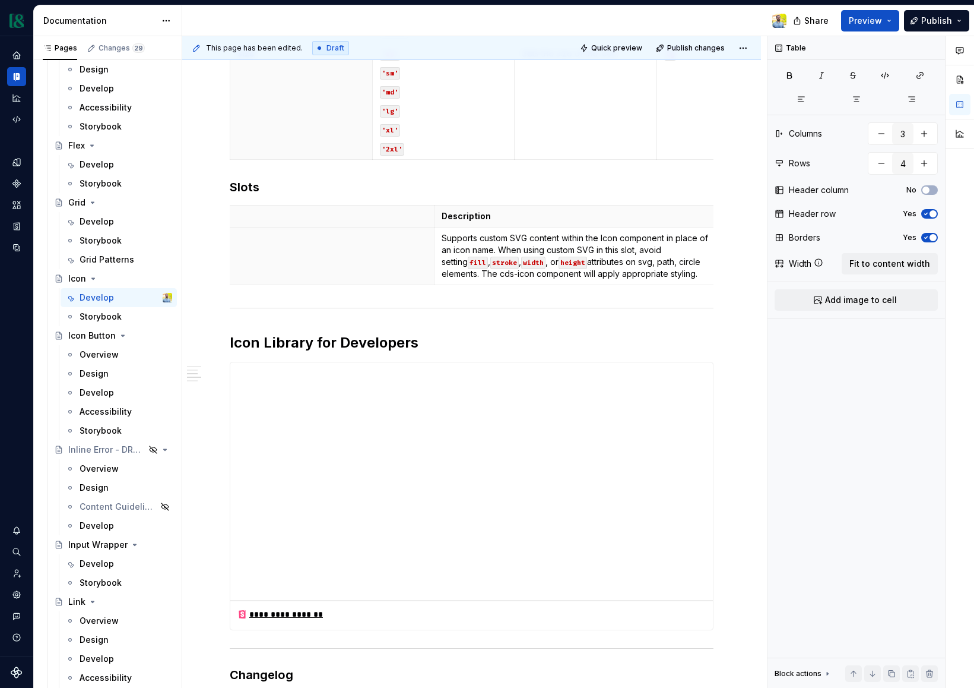
scroll to position [734, 0]
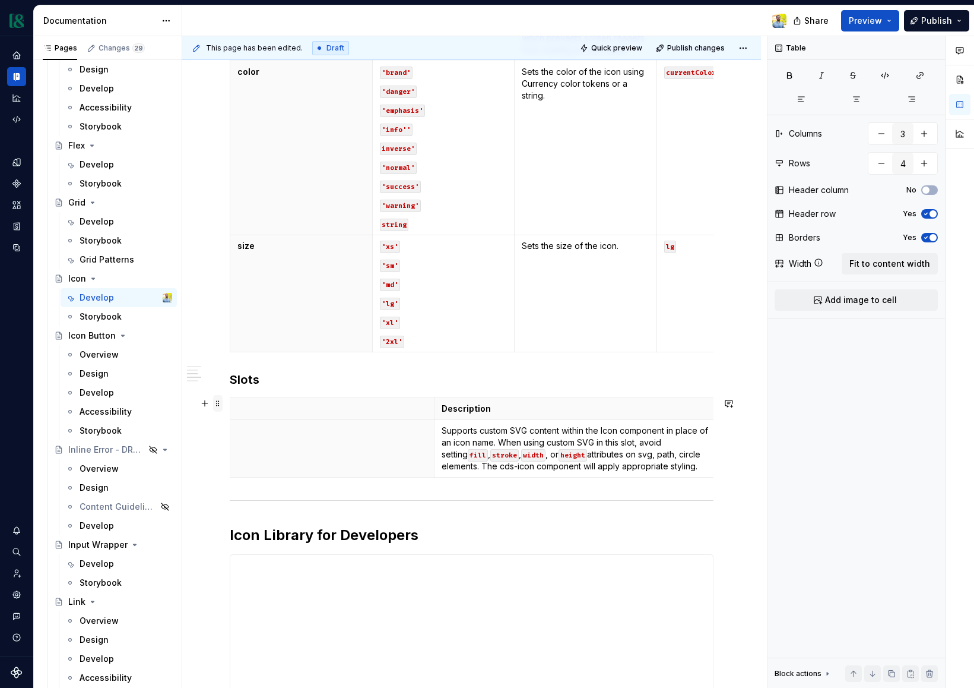
click at [220, 406] on span at bounding box center [218, 403] width 10 height 17
type input "2"
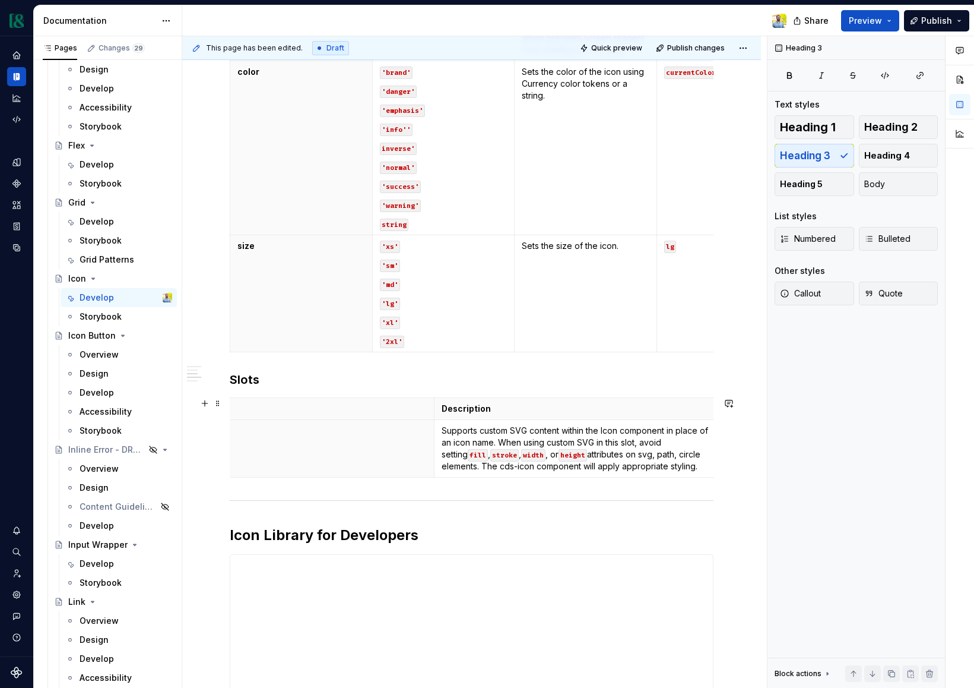
click at [283, 375] on h3 "Slots" at bounding box center [472, 379] width 484 height 17
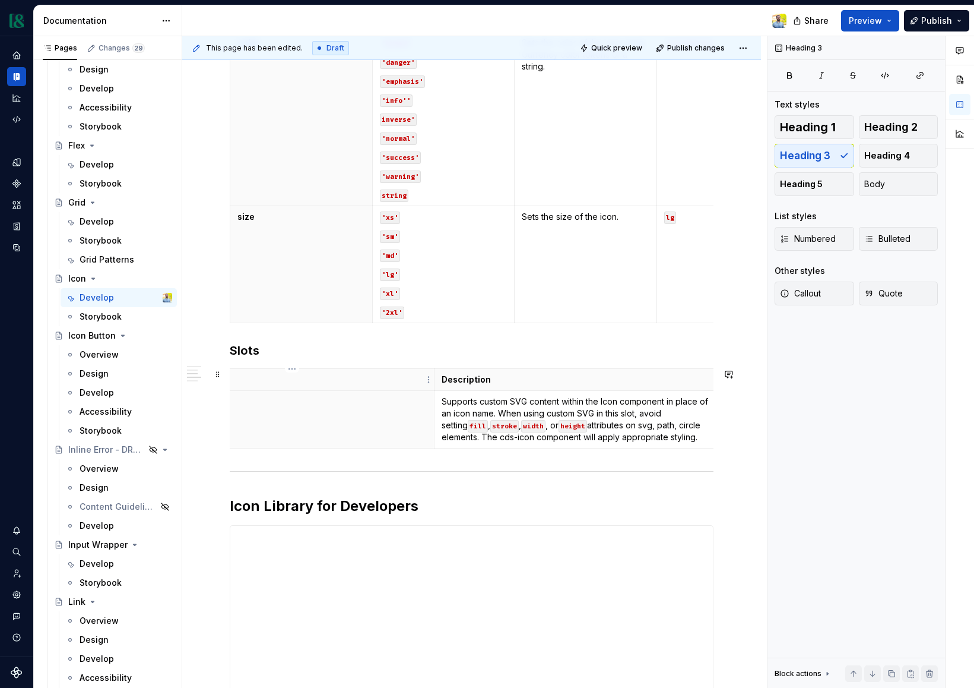
scroll to position [722, 0]
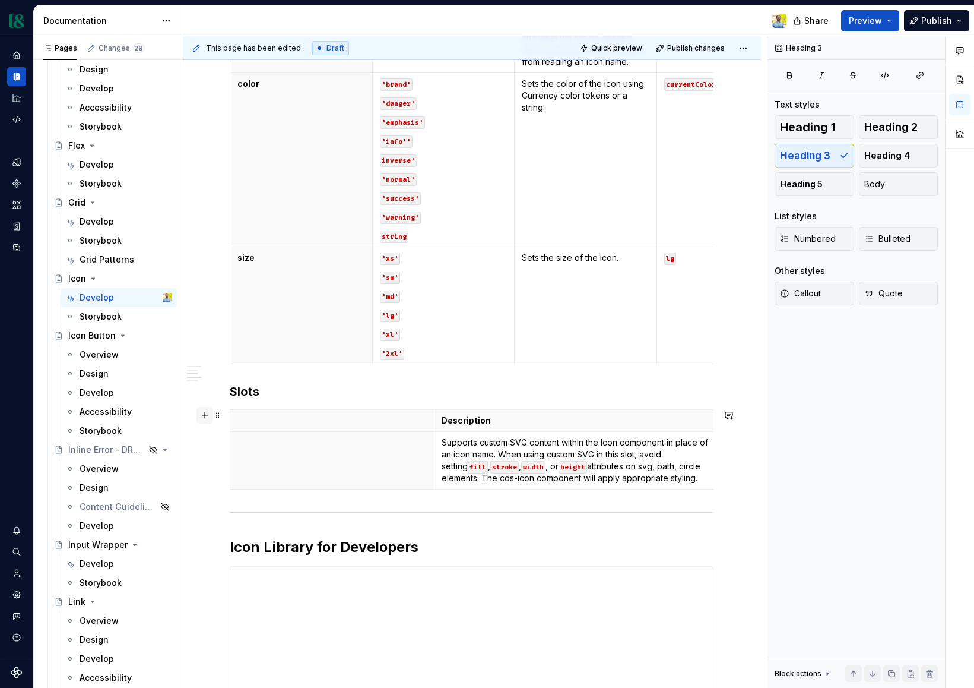
click at [202, 417] on button "button" at bounding box center [205, 415] width 17 height 17
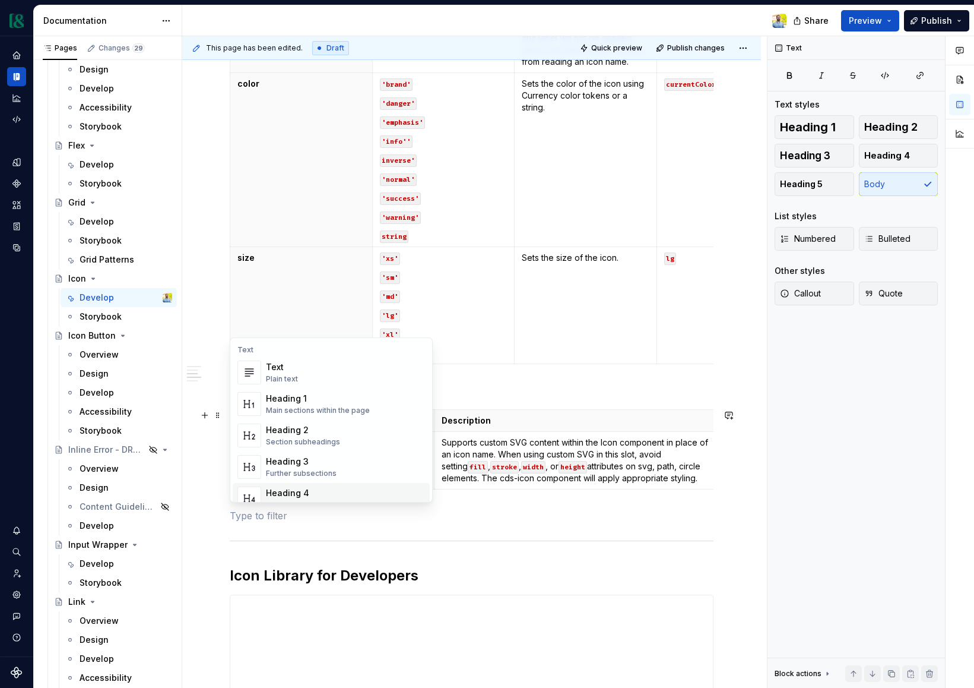
click at [330, 529] on div "**********" at bounding box center [472, 305] width 484 height 1556
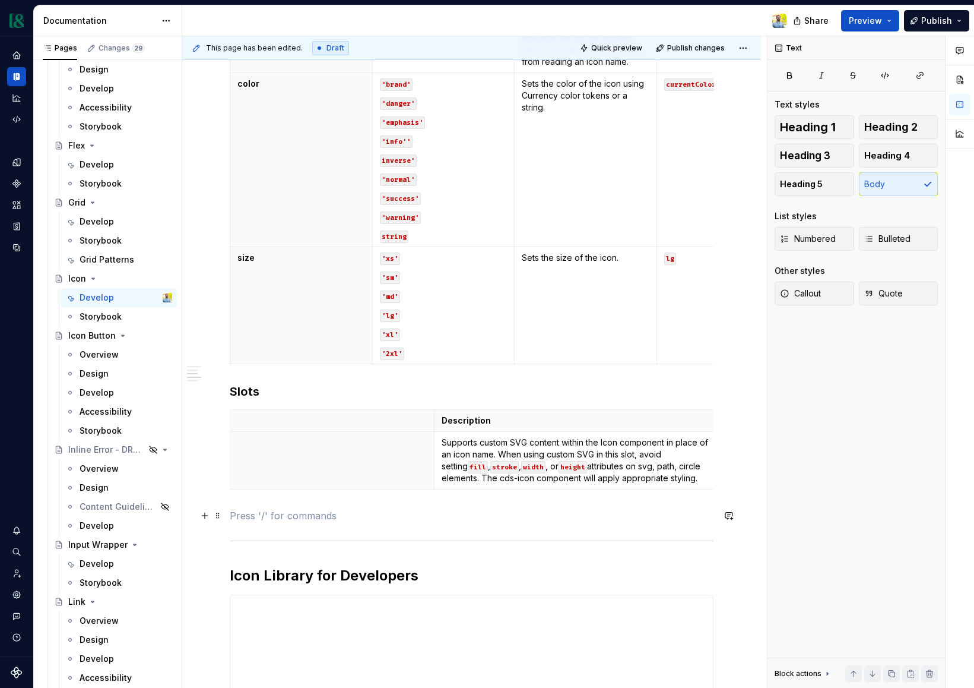
click at [242, 511] on p at bounding box center [472, 515] width 484 height 14
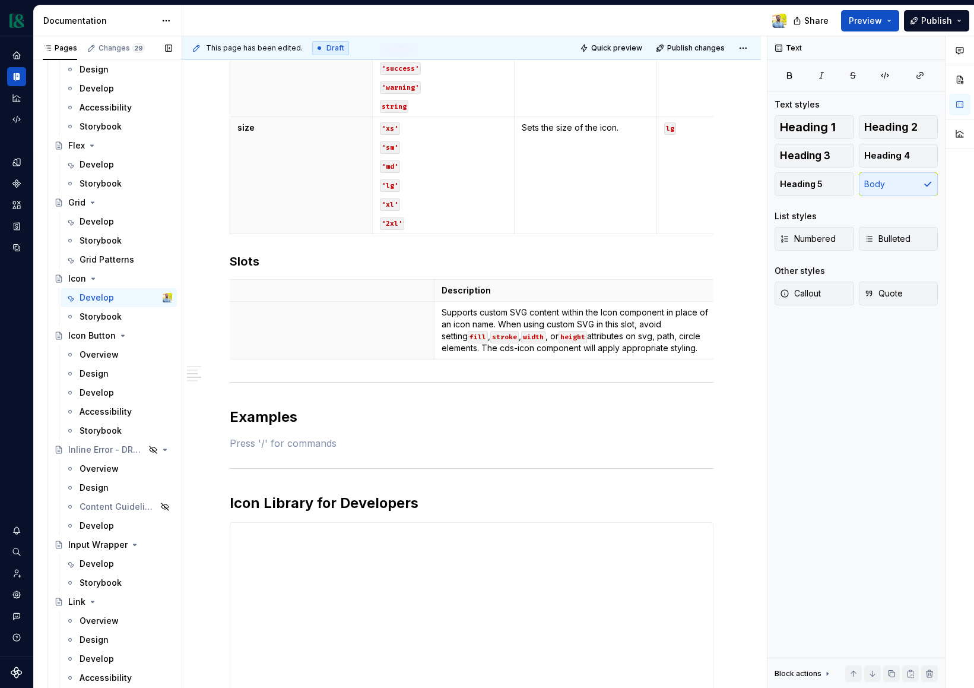
scroll to position [857, 0]
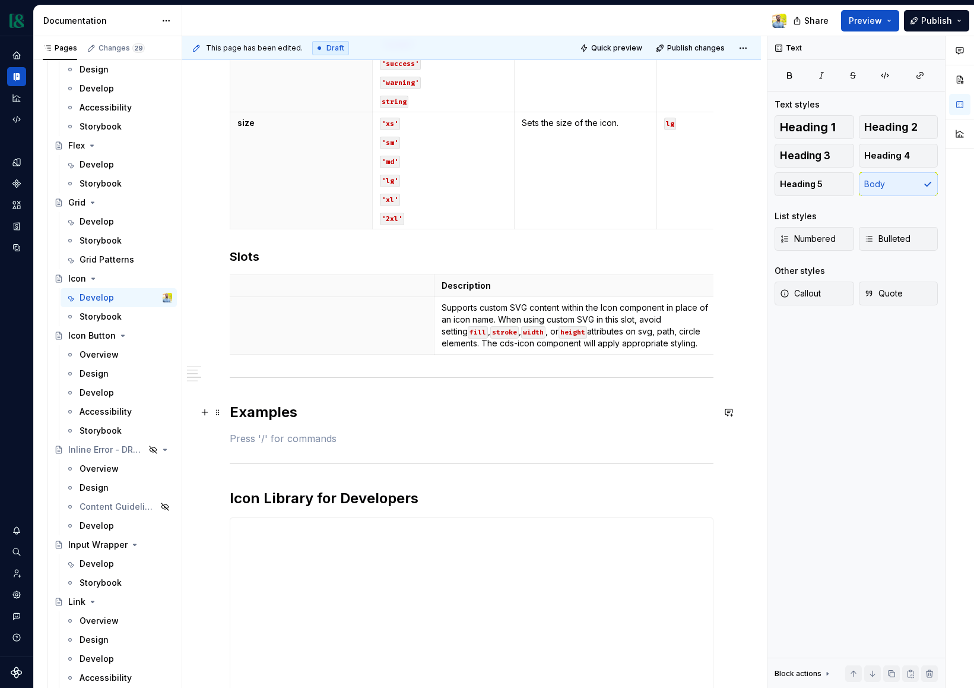
click at [254, 410] on h2 "Examples" at bounding box center [472, 412] width 484 height 19
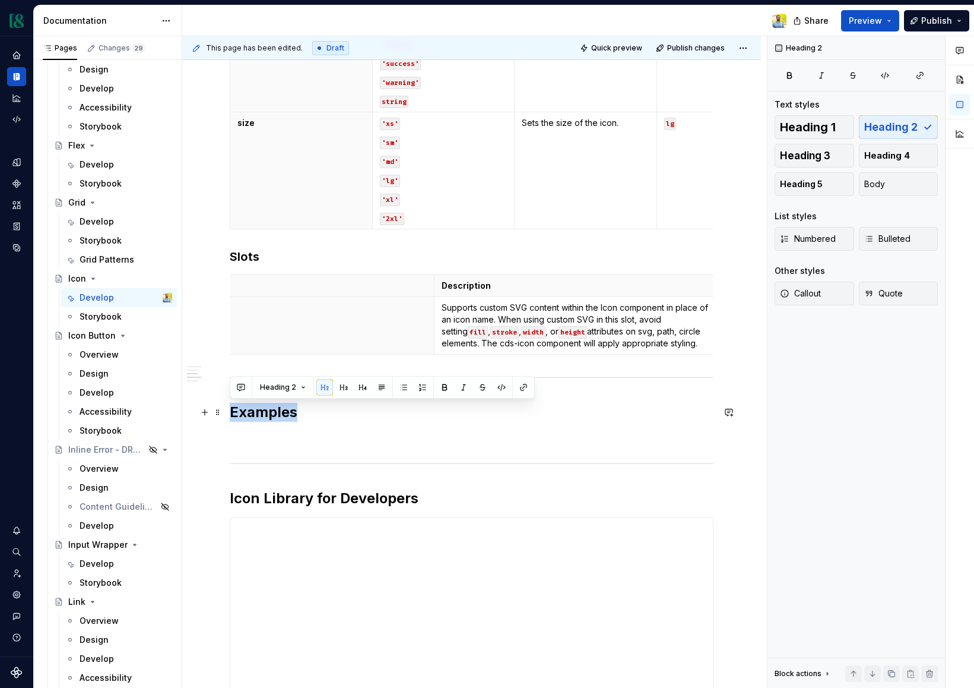
click at [254, 410] on h2 "Examples" at bounding box center [472, 412] width 484 height 19
click at [261, 382] on div "**********" at bounding box center [472, 198] width 484 height 1613
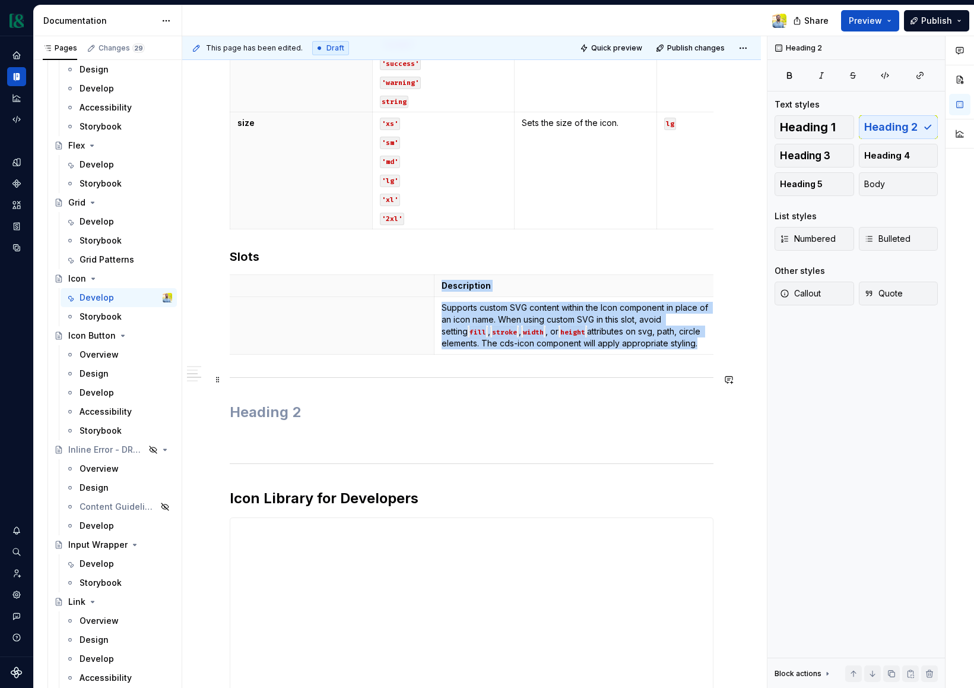
click at [292, 375] on div at bounding box center [472, 377] width 484 height 8
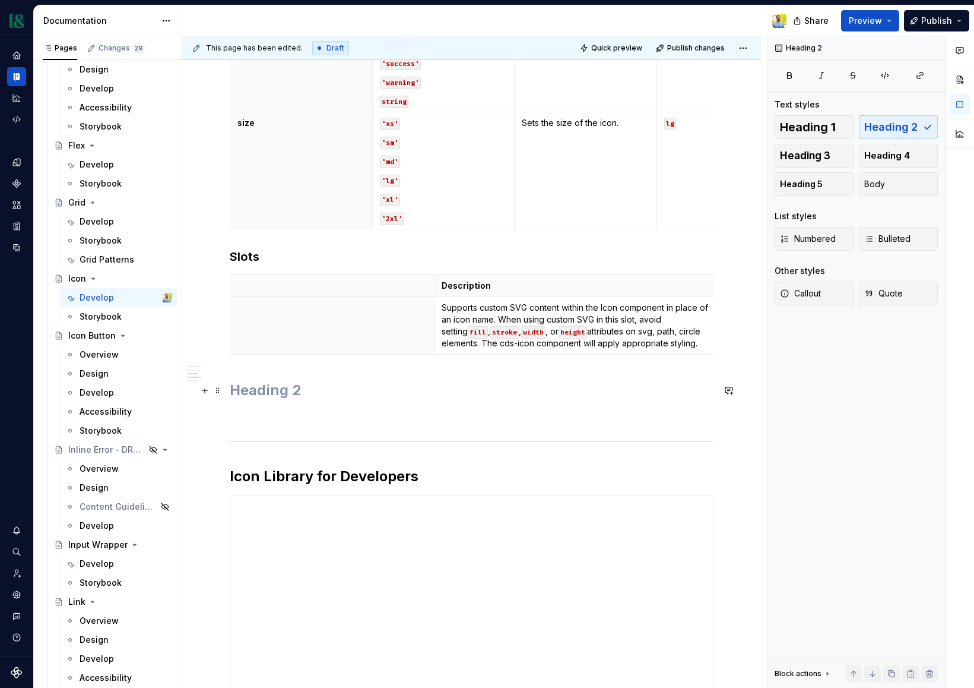
click at [289, 388] on h2 at bounding box center [472, 390] width 484 height 19
drag, startPoint x: 303, startPoint y: 388, endPoint x: 219, endPoint y: 384, distance: 85.0
click at [230, 384] on div "**********" at bounding box center [472, 195] width 484 height 1606
click at [244, 388] on h2 at bounding box center [472, 390] width 484 height 19
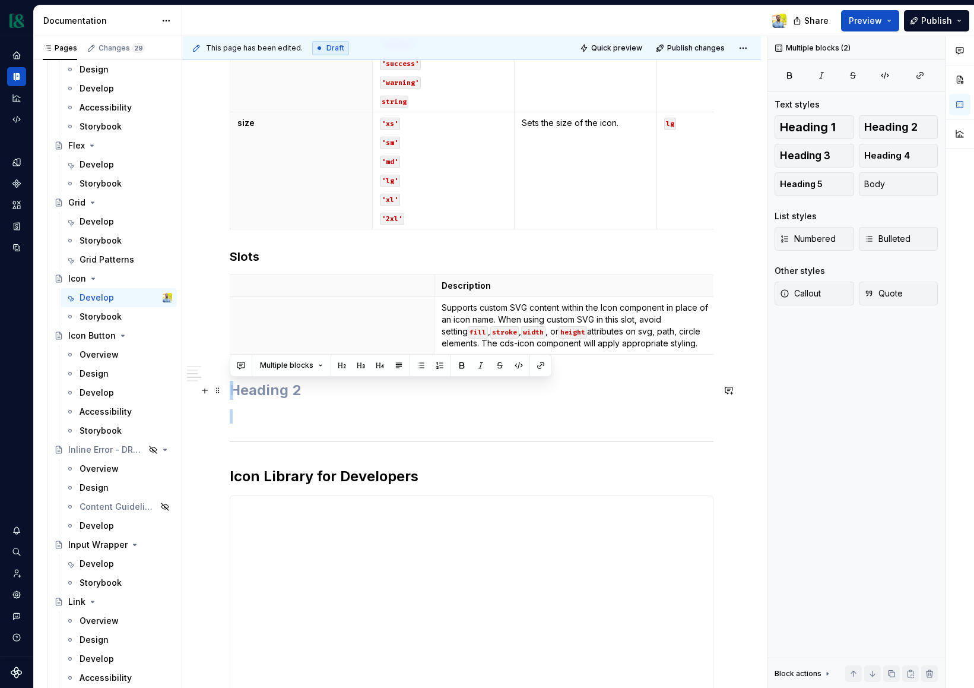
click at [244, 388] on h2 at bounding box center [472, 390] width 484 height 19
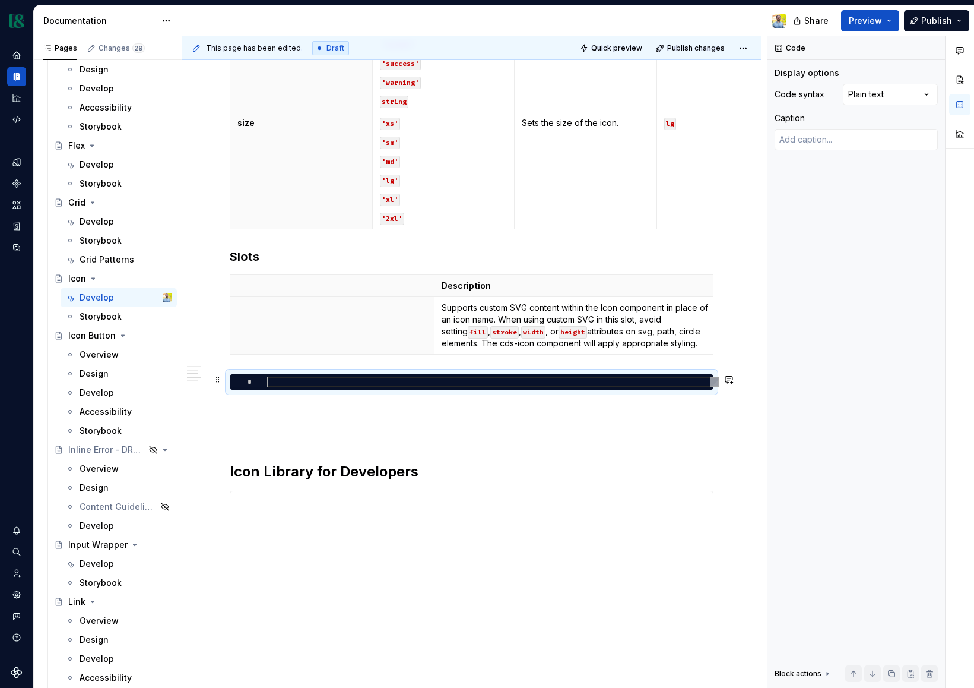
type textarea "*"
type textarea "**********"
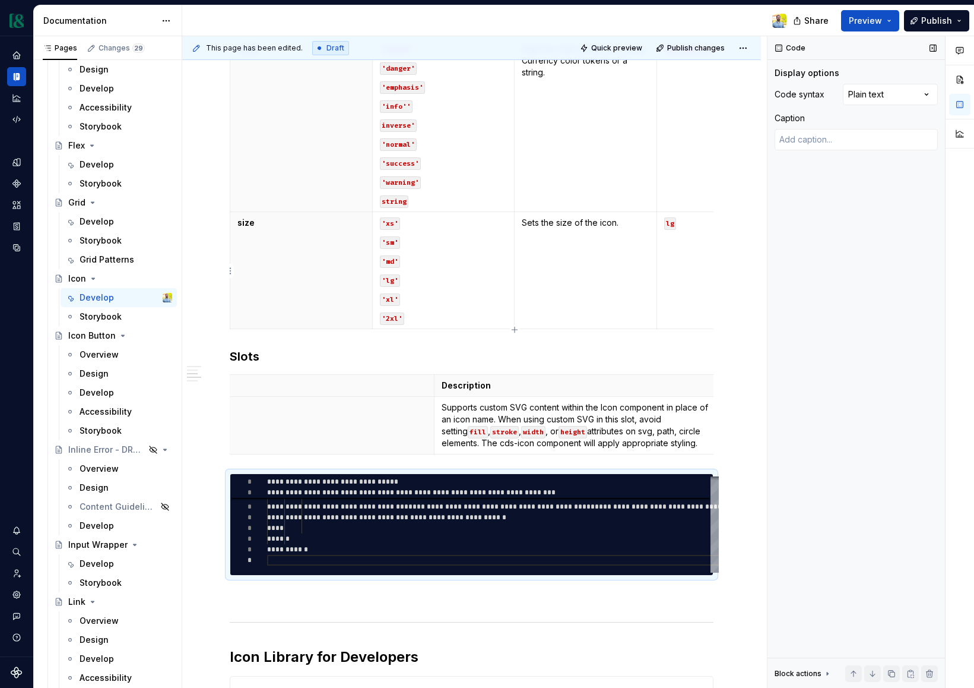
scroll to position [756, 0]
click at [879, 93] on div "Comments Open comments No comments yet Select ‘Comment’ from the block context …" at bounding box center [871, 362] width 207 height 652
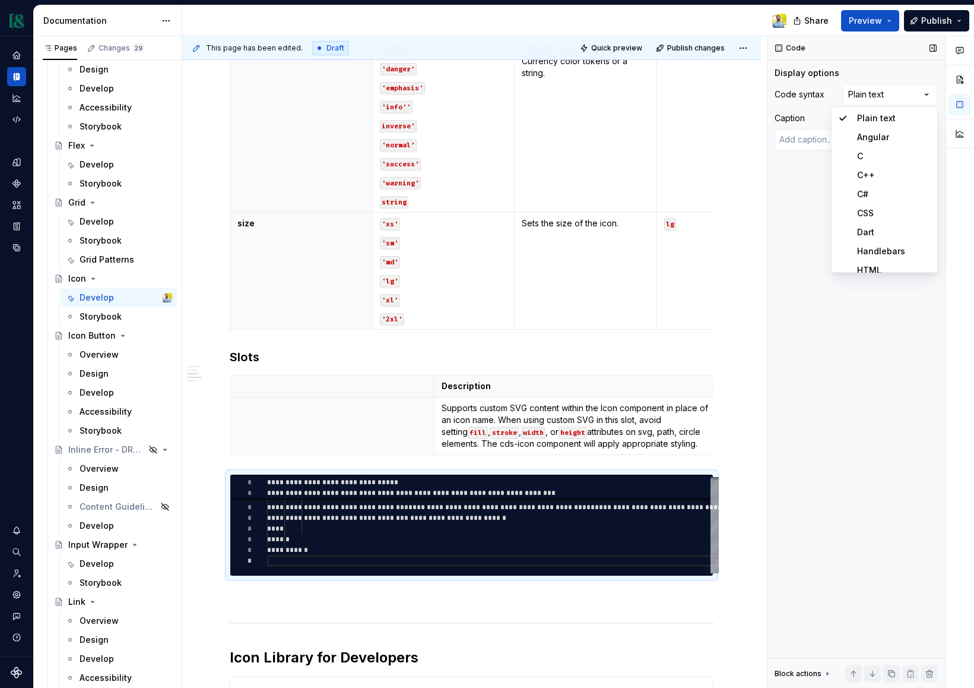
type textarea "*"
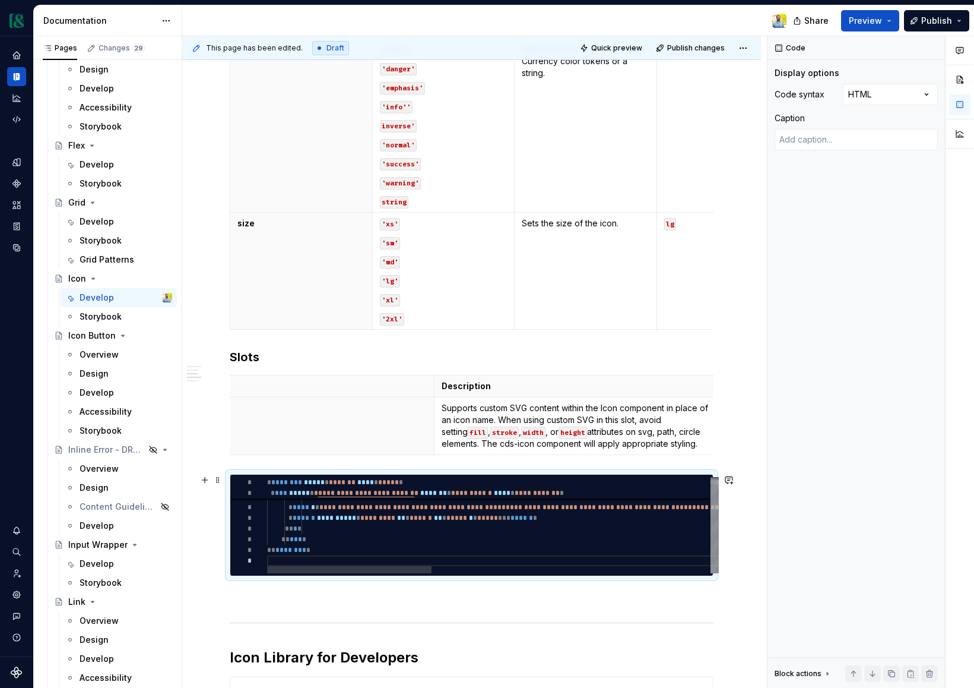
click at [308, 563] on div "**********" at bounding box center [876, 521] width 1218 height 103
type textarea "**********"
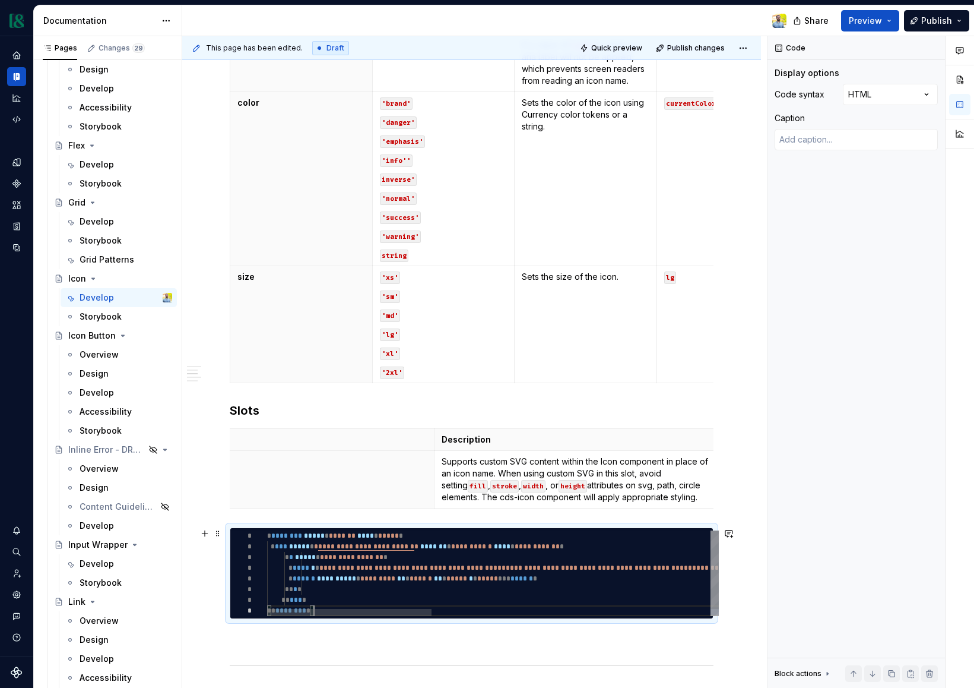
scroll to position [704, 0]
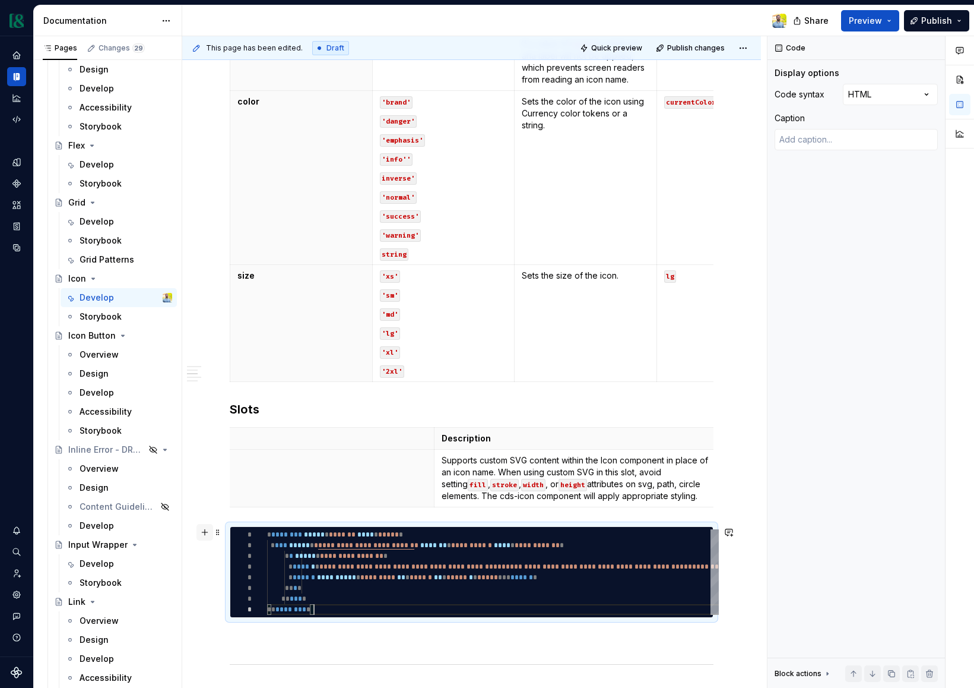
click at [205, 531] on button "button" at bounding box center [205, 532] width 17 height 17
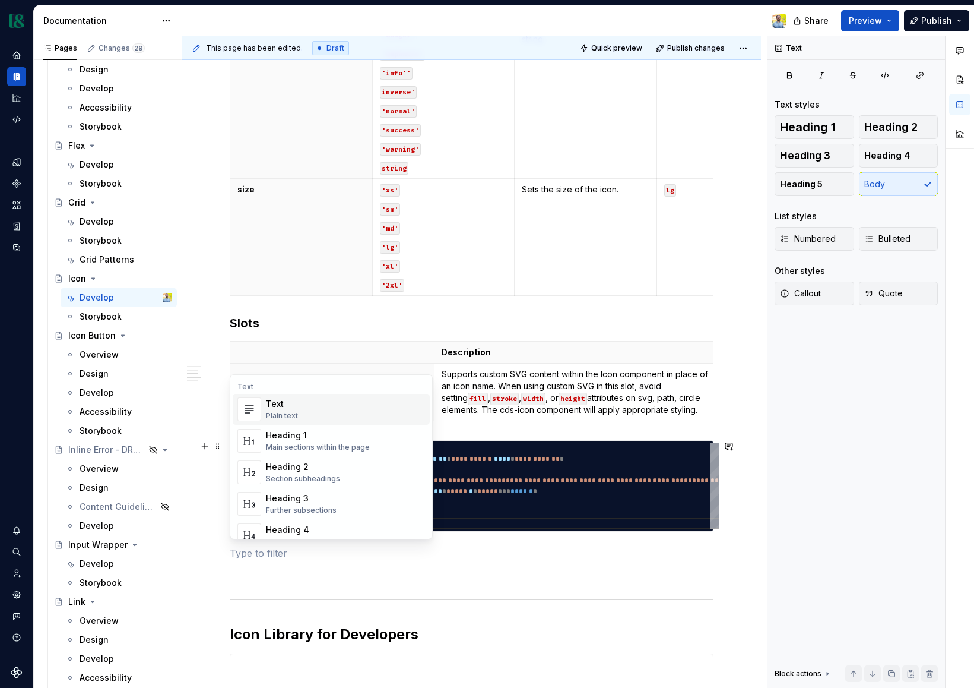
scroll to position [791, 0]
drag, startPoint x: 297, startPoint y: 525, endPoint x: 304, endPoint y: 526, distance: 6.6
click at [297, 525] on div "Heading 4" at bounding box center [304, 530] width 77 height 12
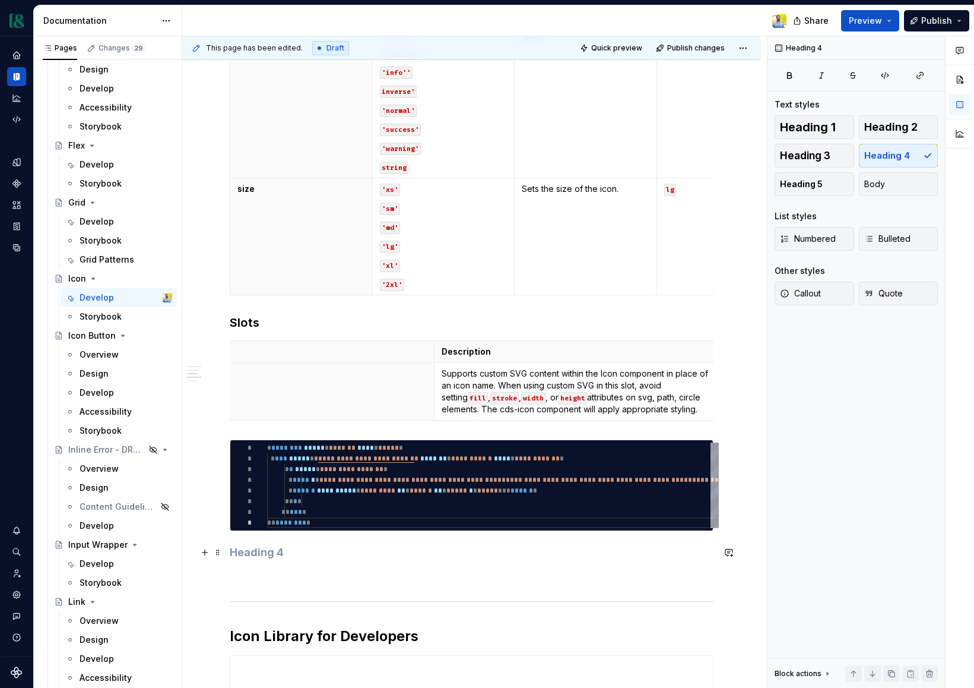
click at [271, 556] on h4 at bounding box center [472, 552] width 484 height 14
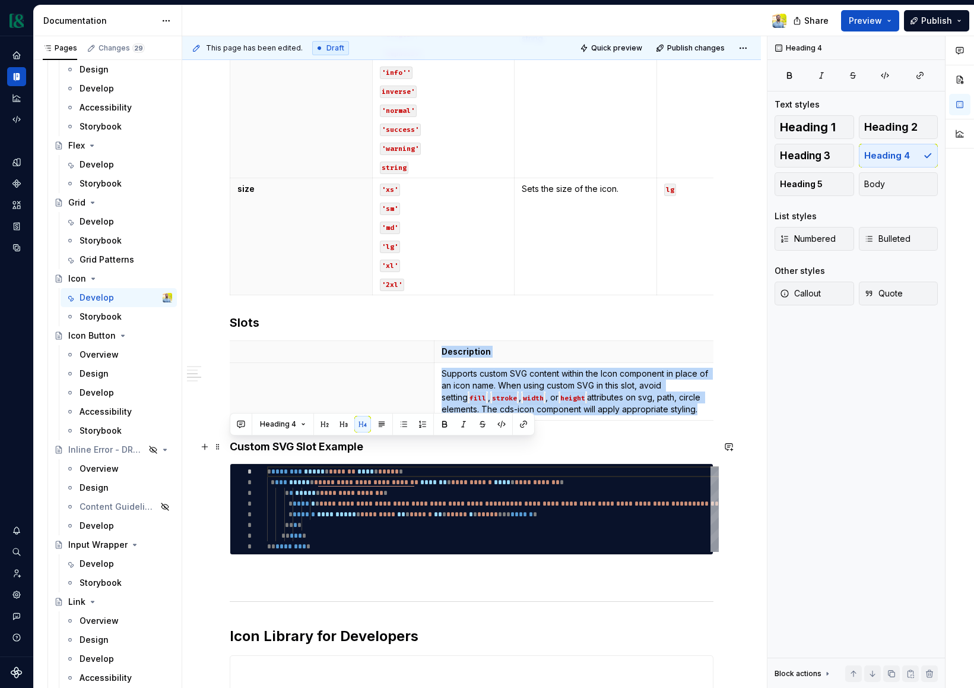
drag, startPoint x: 407, startPoint y: 444, endPoint x: 418, endPoint y: 454, distance: 15.1
click at [407, 444] on h4 "Custom SVG Slot Example" at bounding box center [472, 446] width 484 height 14
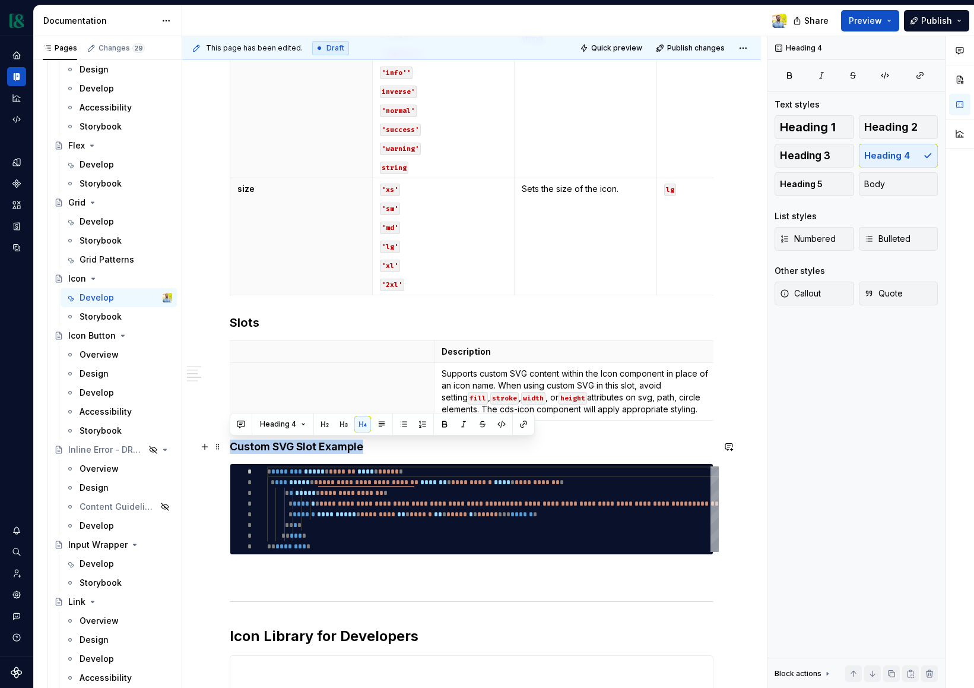
drag, startPoint x: 390, startPoint y: 449, endPoint x: 420, endPoint y: 472, distance: 37.3
click at [391, 450] on h4 "Custom SVG Slot Example" at bounding box center [472, 446] width 484 height 14
click at [267, 565] on div "**********" at bounding box center [472, 300] width 484 height 1685
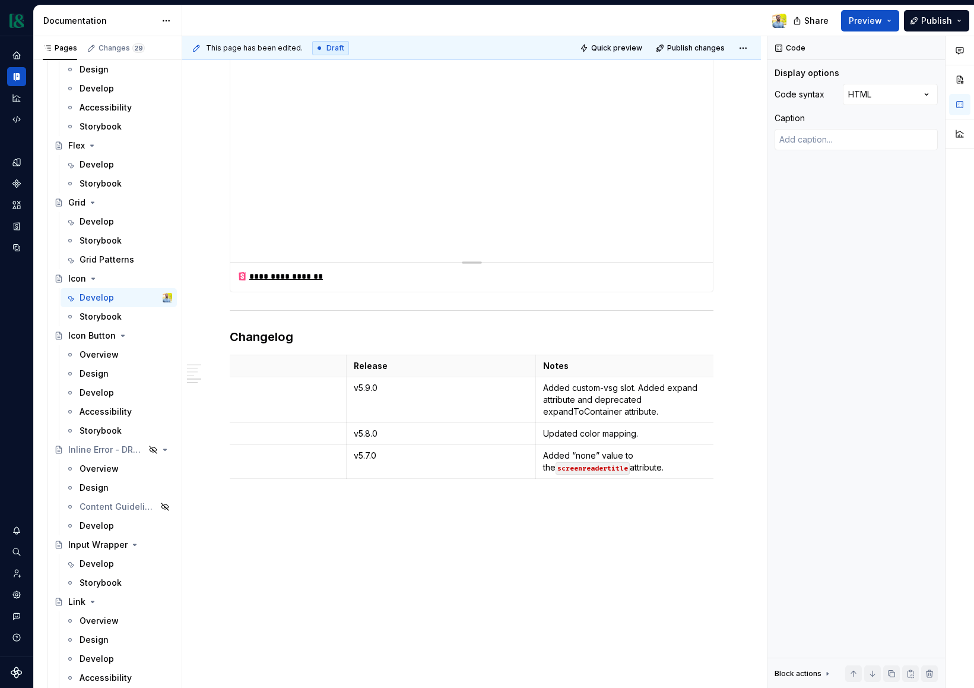
scroll to position [1437, 0]
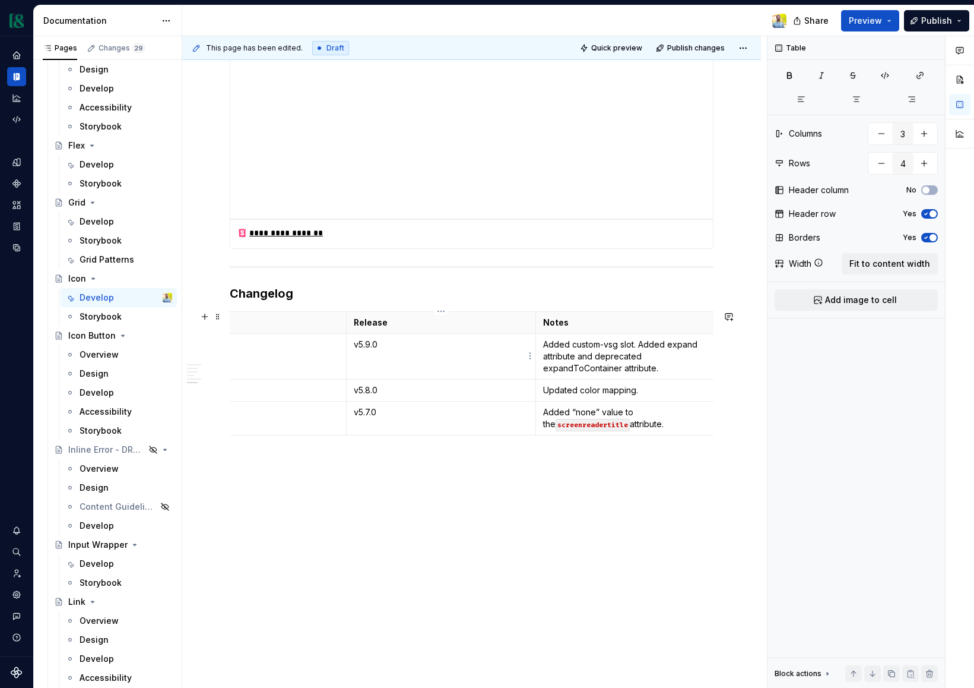
drag, startPoint x: 460, startPoint y: 357, endPoint x: 467, endPoint y: 357, distance: 6.5
click at [460, 357] on td "v5.9.0" at bounding box center [441, 357] width 190 height 46
drag, startPoint x: 584, startPoint y: 345, endPoint x: 509, endPoint y: 414, distance: 101.3
click at [584, 345] on p "Added custom-vsg slot. Added expand attribute and deprecated expandToContainer …" at bounding box center [630, 356] width 175 height 36
click at [569, 364] on p "Added custom-svg slot. Added expand attribute and deprecated expandToContainer …" at bounding box center [630, 356] width 175 height 36
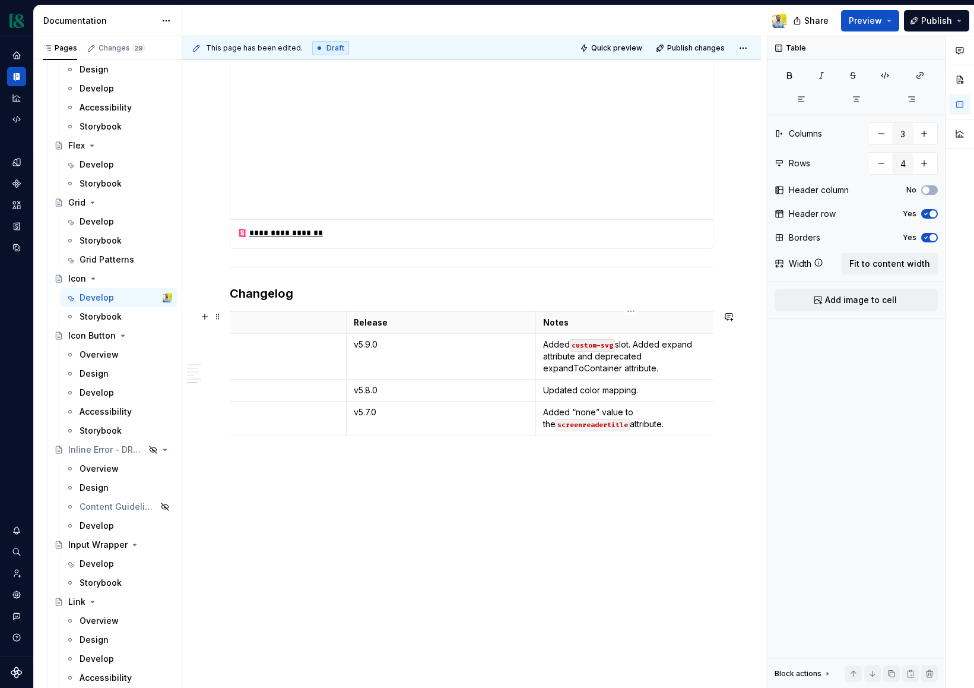
drag, startPoint x: 544, startPoint y: 368, endPoint x: 561, endPoint y: 382, distance: 21.9
click at [544, 369] on p "Added custom-svg slot. Added expand attribute and deprecated expandToContainer …" at bounding box center [630, 356] width 175 height 36
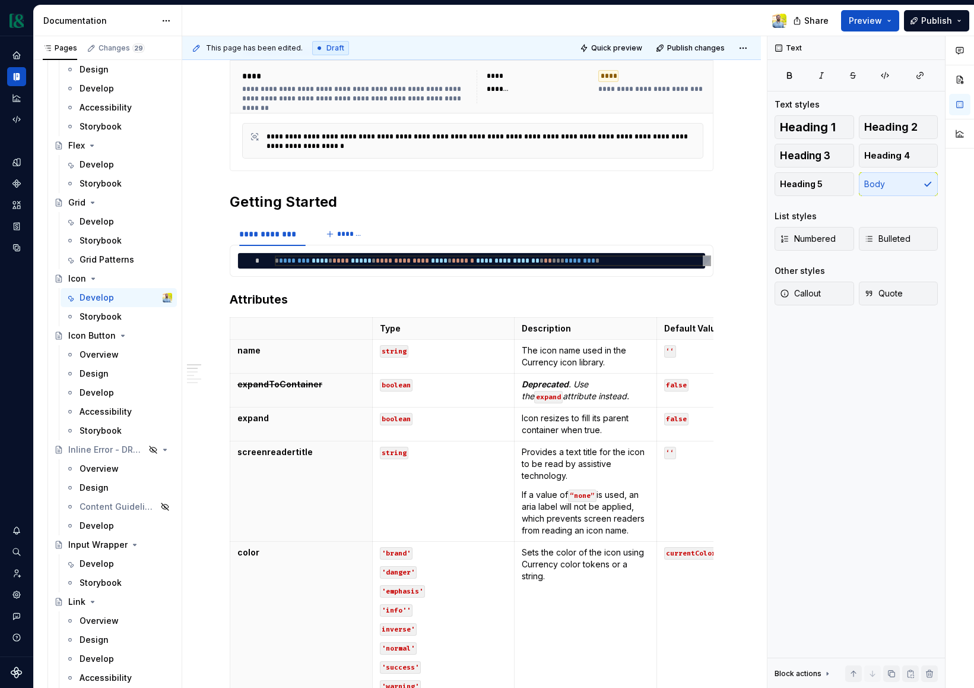
scroll to position [0, 0]
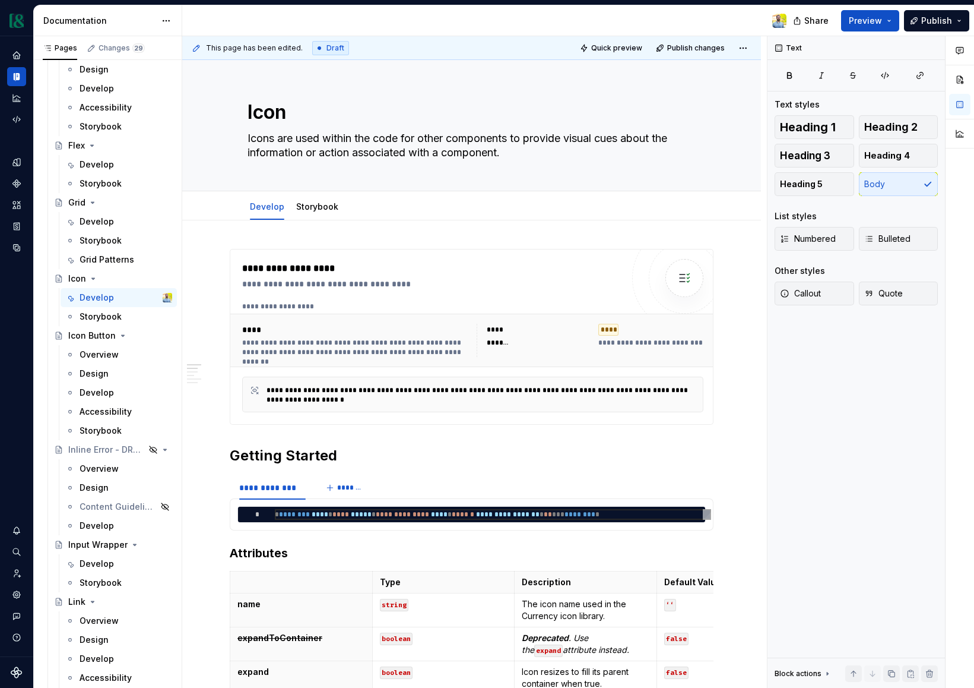
type textarea "*"
